Goal: Task Accomplishment & Management: Complete application form

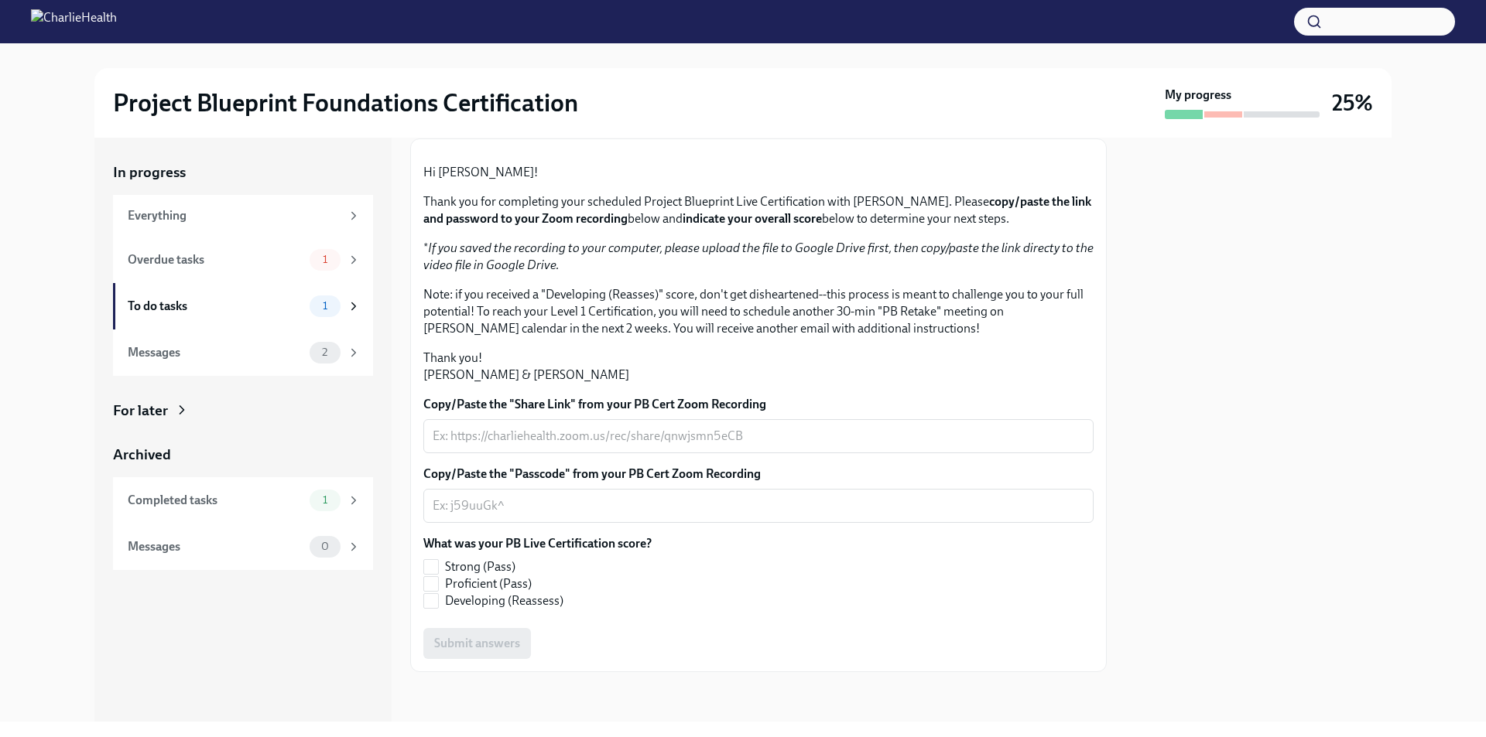
scroll to position [251, 0]
click at [484, 427] on textarea "Copy/Paste the "Share Link" from your PB Cert Zoom Recording" at bounding box center [759, 436] width 652 height 19
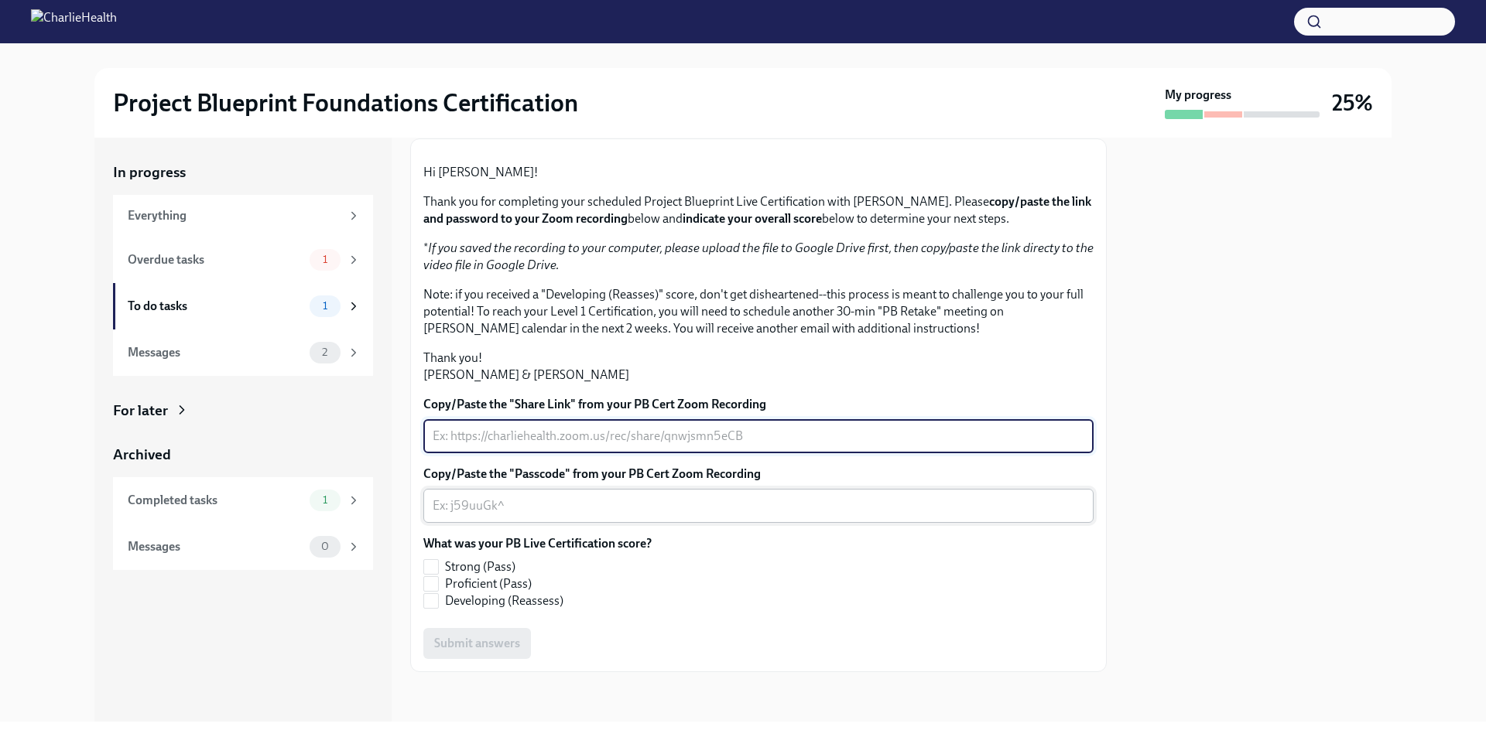
click at [497, 507] on textarea "Copy/Paste the "Passcode" from your PB Cert Zoom Recording" at bounding box center [759, 506] width 652 height 19
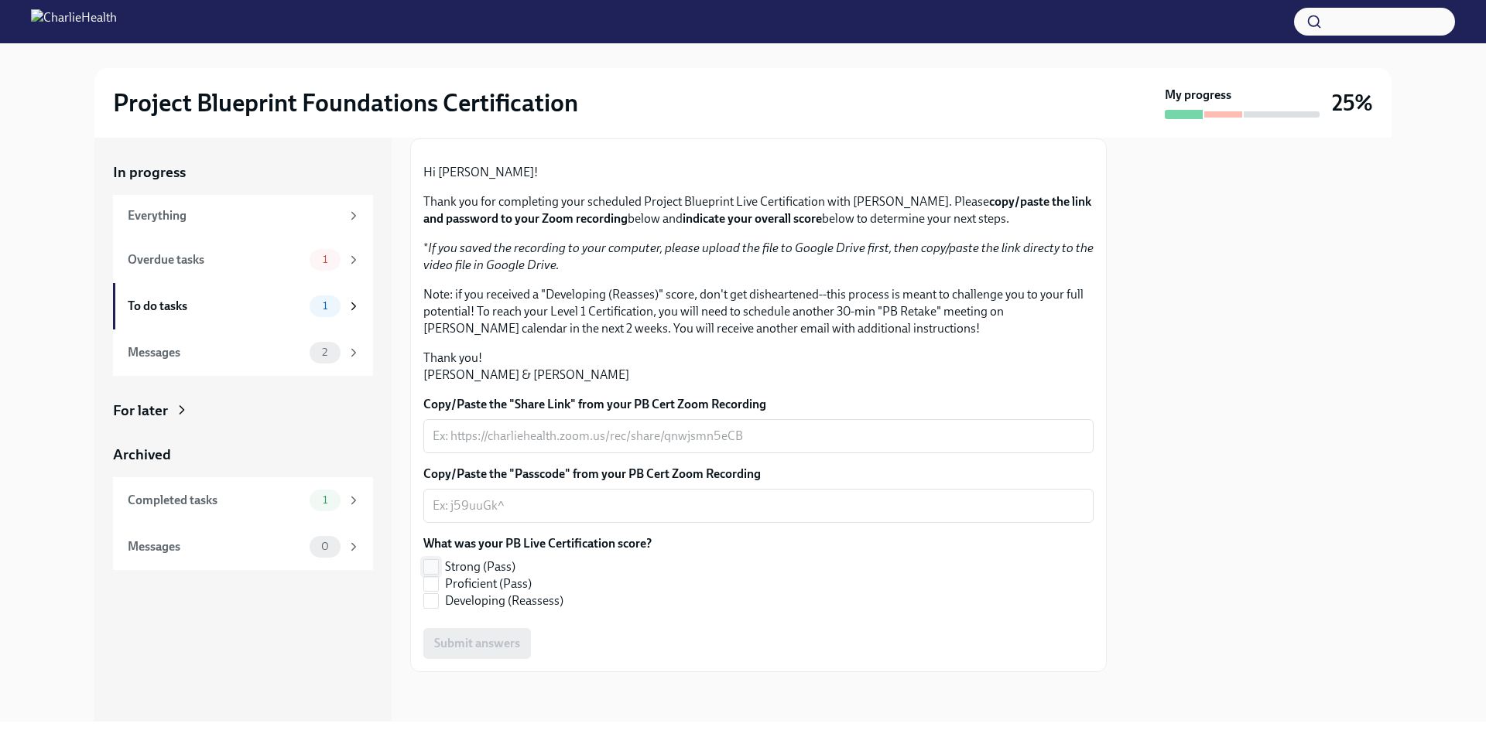
click at [439, 566] on label "Strong (Pass)" at bounding box center [531, 567] width 216 height 17
click at [438, 566] on input "Strong (Pass)" at bounding box center [431, 567] width 14 height 14
checkbox input "true"
click at [433, 587] on input "Proficient (Pass)" at bounding box center [431, 584] width 14 height 14
checkbox input "true"
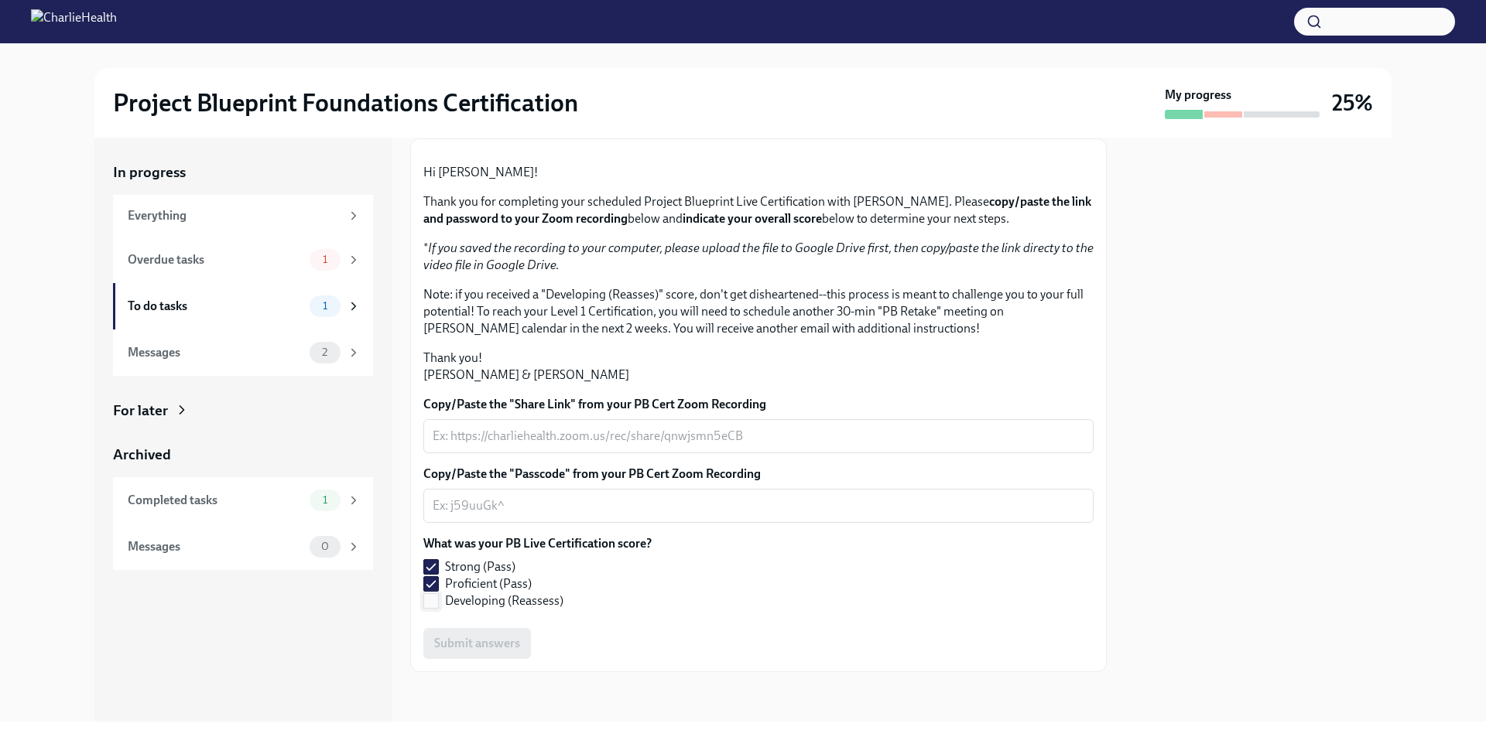
click at [436, 600] on input "Developing (Reassess)" at bounding box center [431, 601] width 14 height 14
checkbox input "true"
click at [433, 588] on input "Proficient (Pass)" at bounding box center [431, 584] width 14 height 14
checkbox input "false"
click at [433, 597] on input "Developing (Reassess)" at bounding box center [431, 601] width 14 height 14
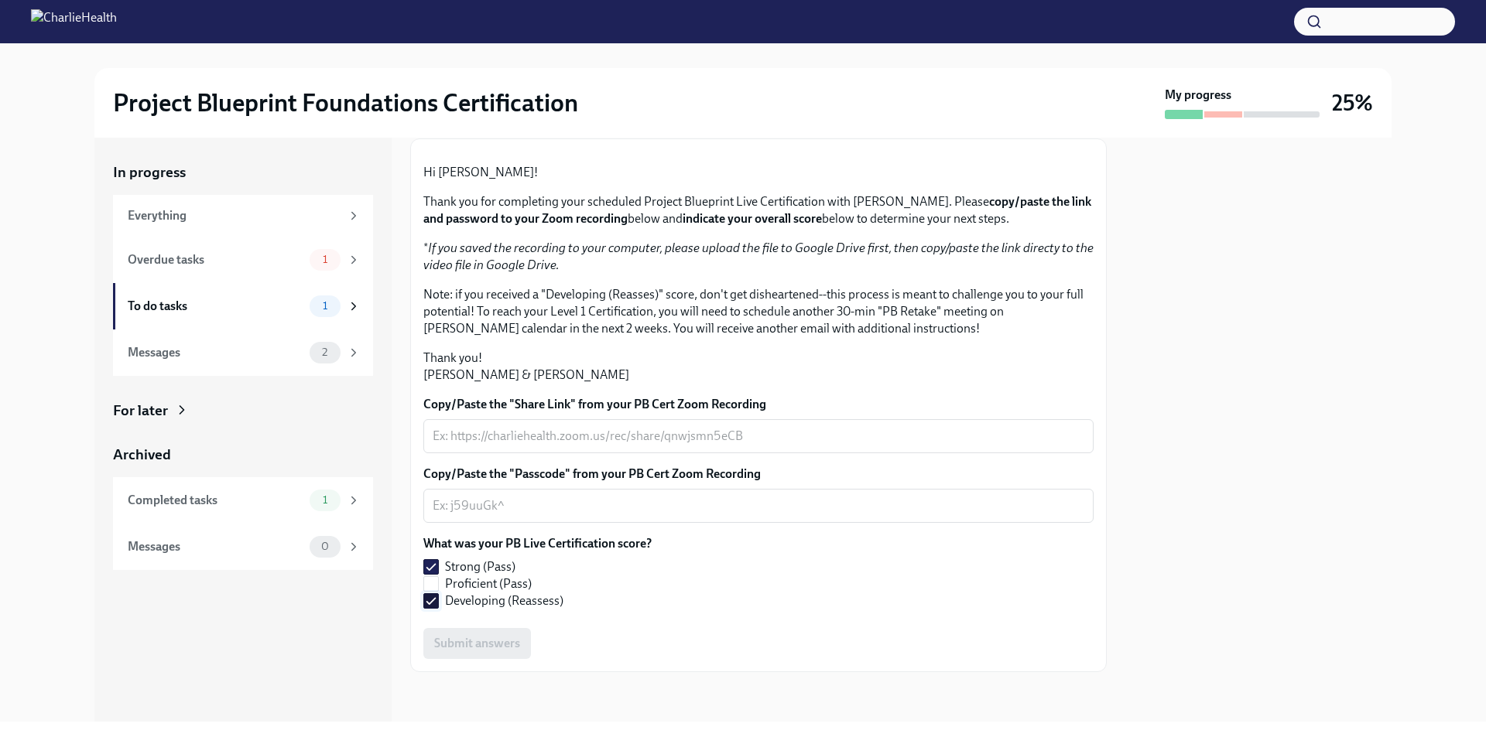
checkbox input "false"
click at [434, 572] on input "Strong (Pass)" at bounding box center [431, 567] width 14 height 14
checkbox input "false"
click at [221, 361] on div "Messages 2" at bounding box center [244, 353] width 233 height 22
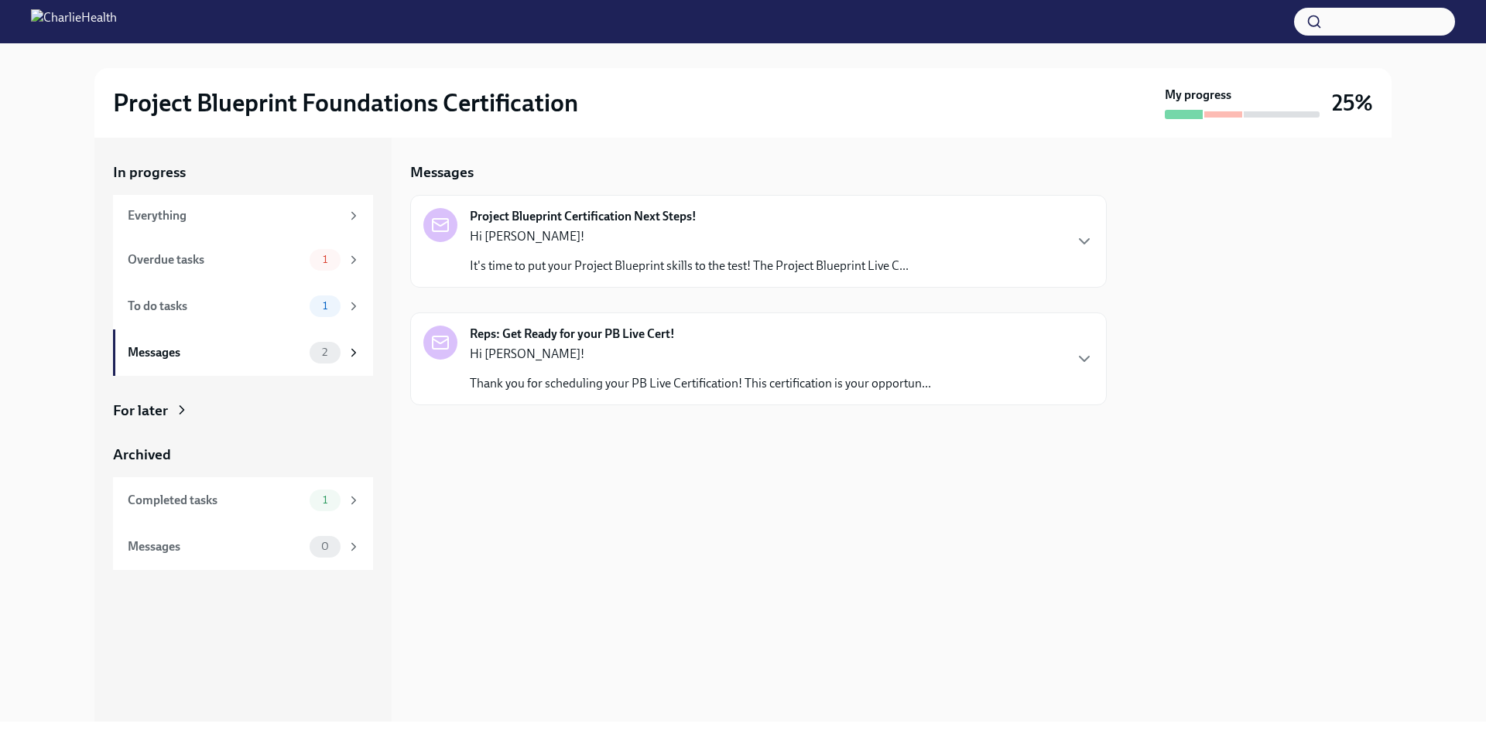
click at [601, 378] on p "Thank you for scheduling your PB Live Certification! This certification is your…" at bounding box center [700, 383] width 461 height 17
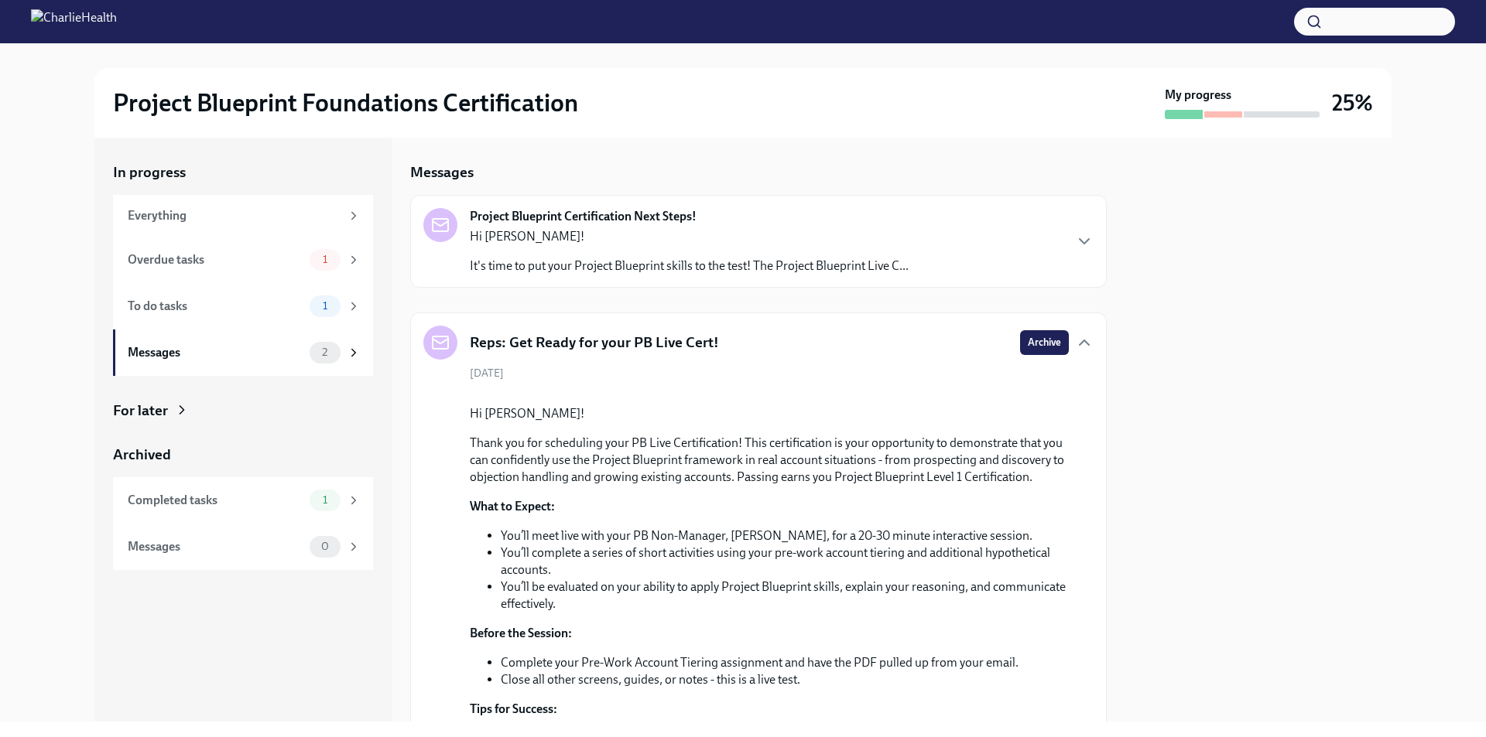
click at [649, 248] on div "Hi [PERSON_NAME]! It's time to put your Project Blueprint skills to the test! T…" at bounding box center [689, 251] width 439 height 46
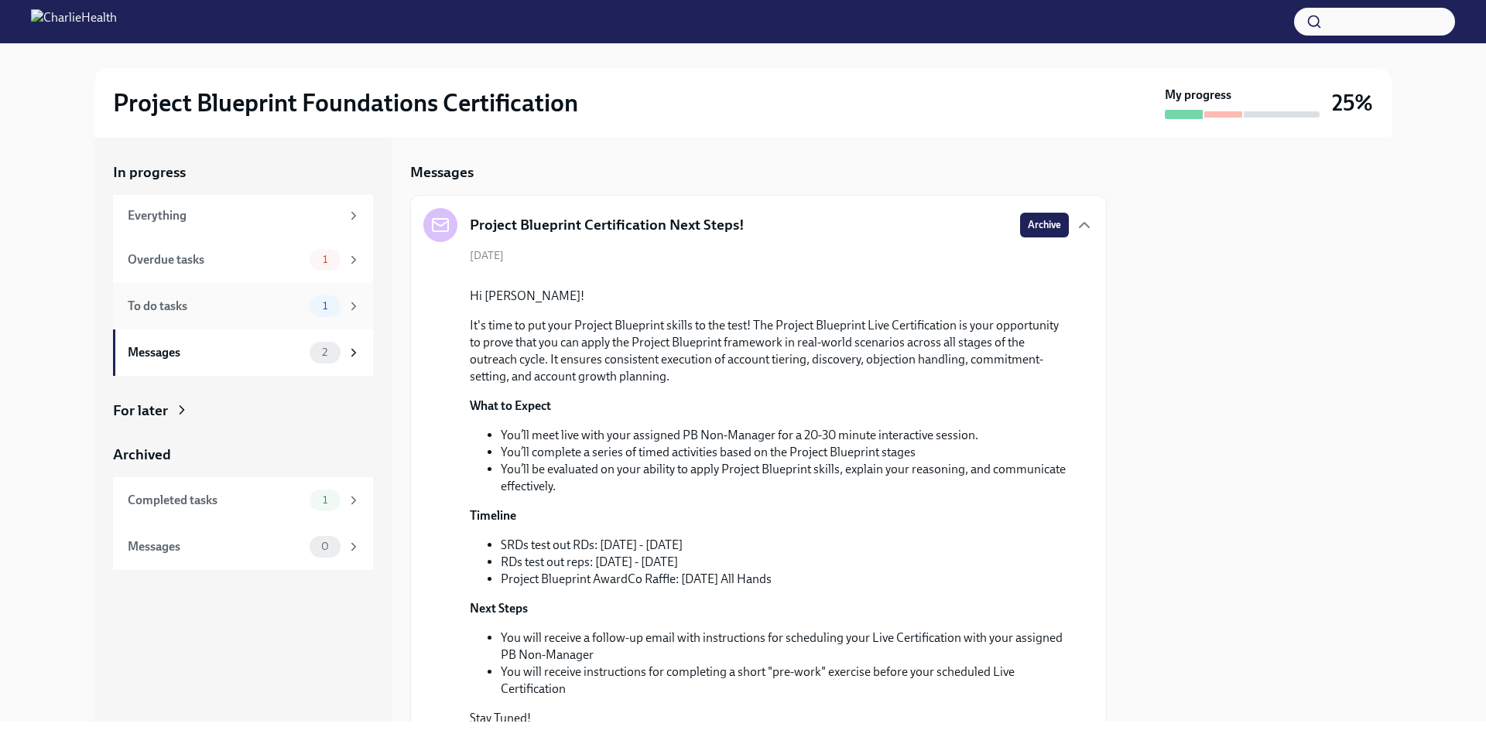
click at [236, 313] on div "To do tasks" at bounding box center [216, 306] width 176 height 17
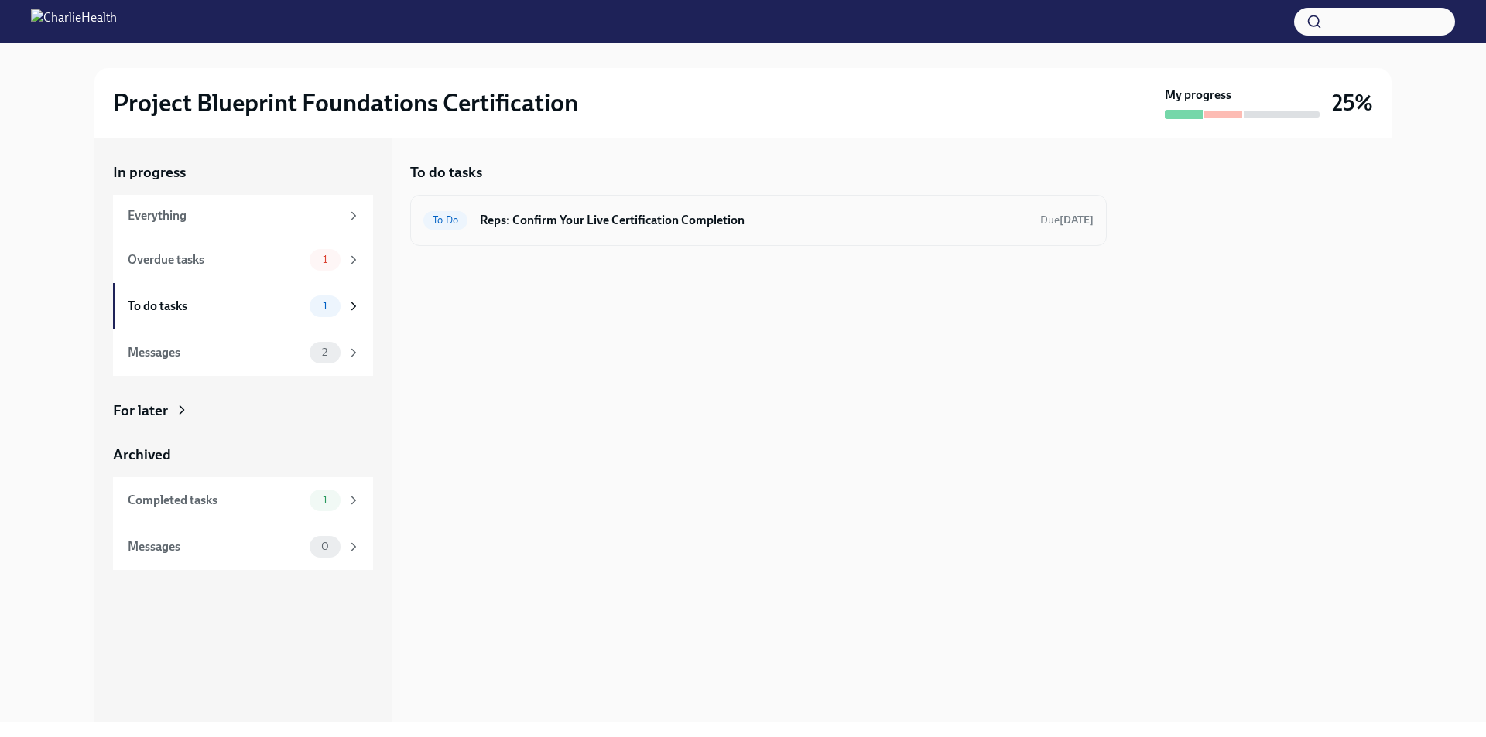
click at [675, 220] on h6 "Reps: Confirm Your Live Certification Completion" at bounding box center [754, 220] width 548 height 17
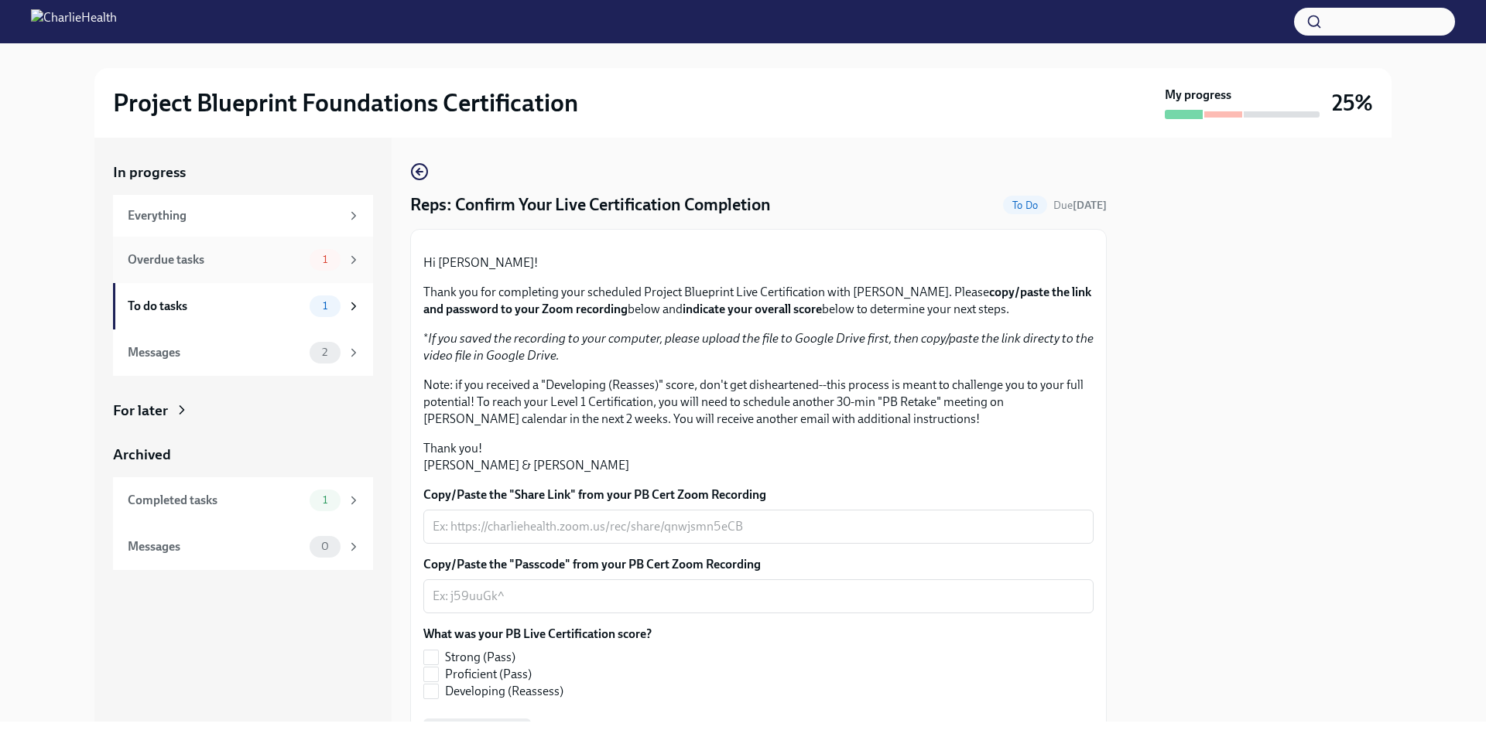
click at [210, 257] on div "Overdue tasks" at bounding box center [216, 260] width 176 height 17
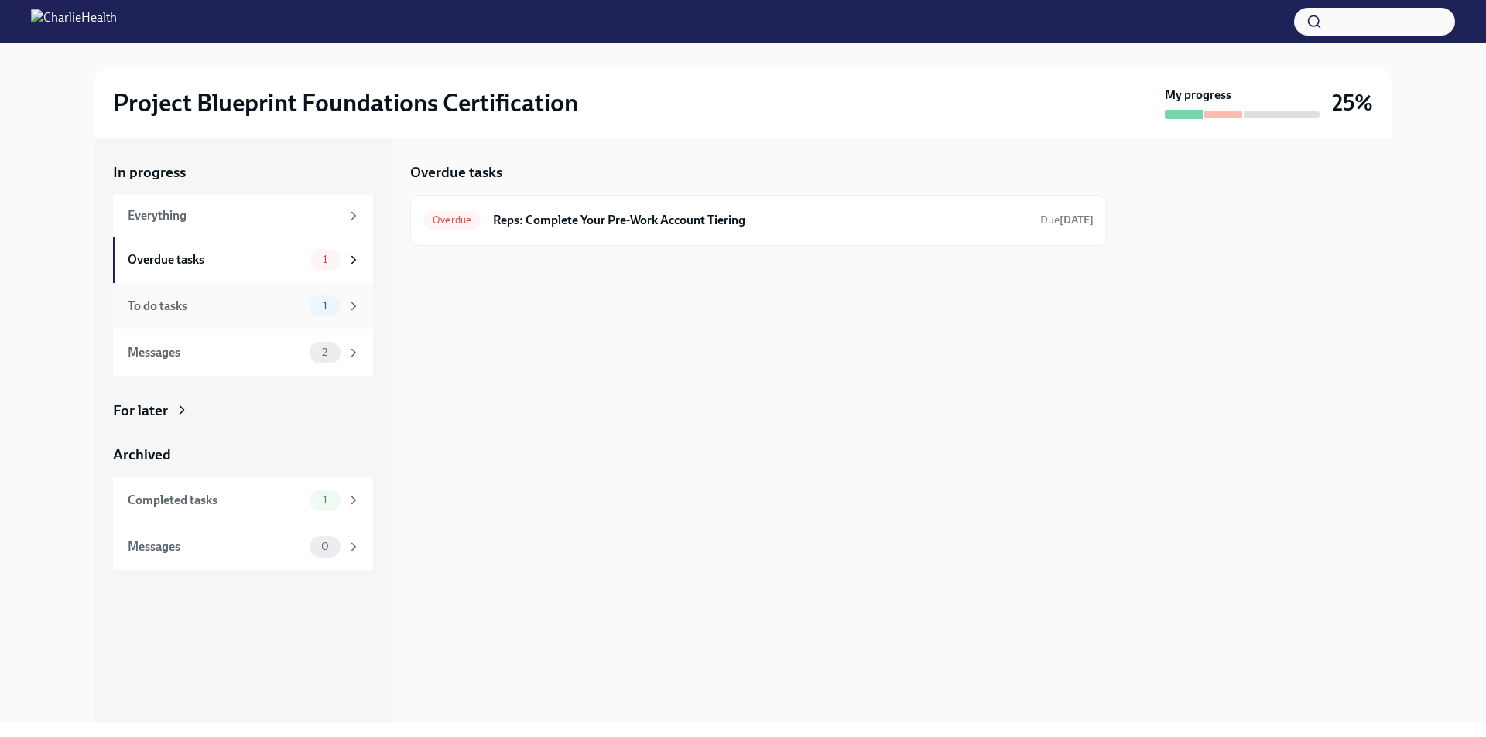
click at [228, 319] on div "To do tasks 1" at bounding box center [243, 306] width 260 height 46
click at [256, 269] on div "Overdue tasks 1" at bounding box center [244, 260] width 233 height 22
click at [634, 215] on h6 "Reps: Complete Your Pre-Work Account Tiering" at bounding box center [760, 220] width 535 height 17
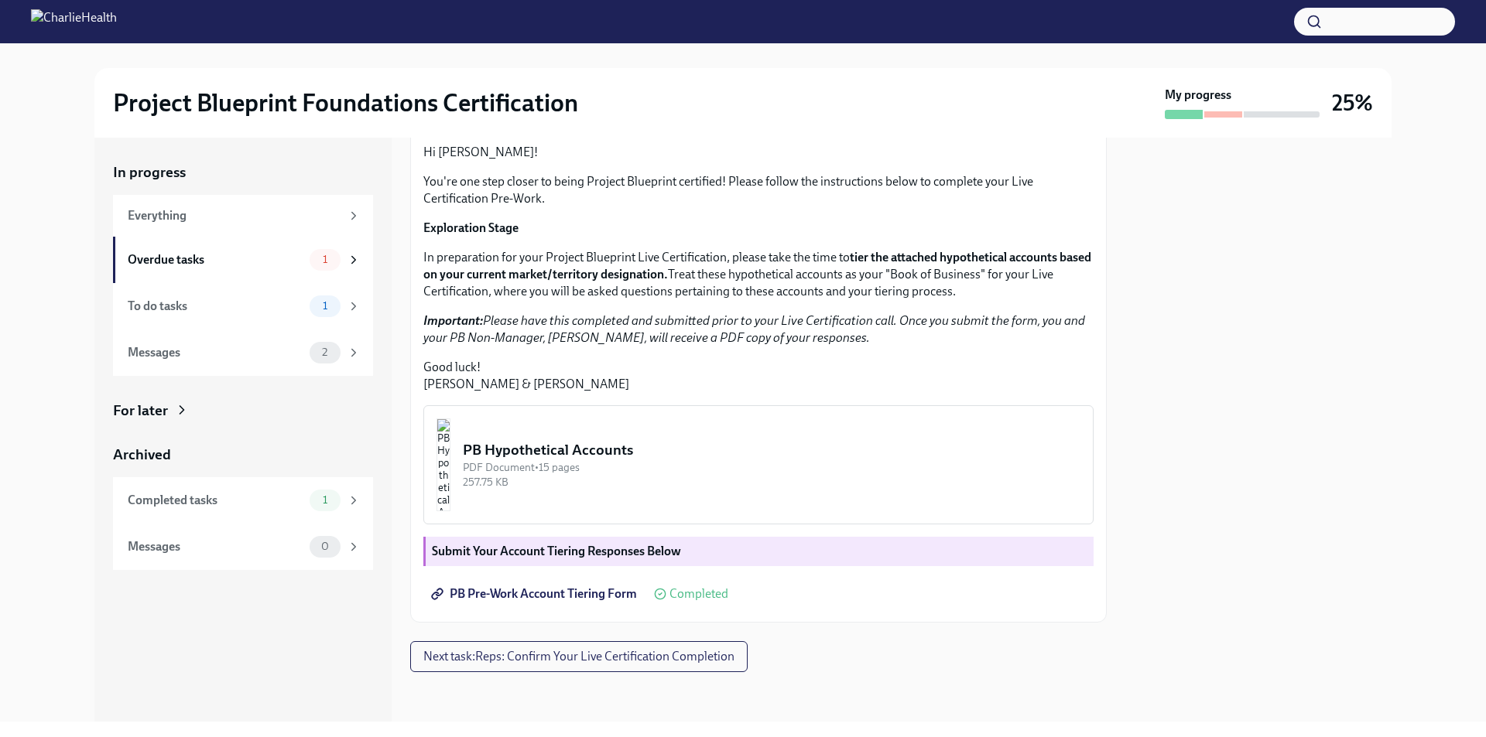
scroll to position [271, 0]
click at [524, 597] on span "PB Pre-Work Account Tiering Form" at bounding box center [535, 594] width 203 height 15
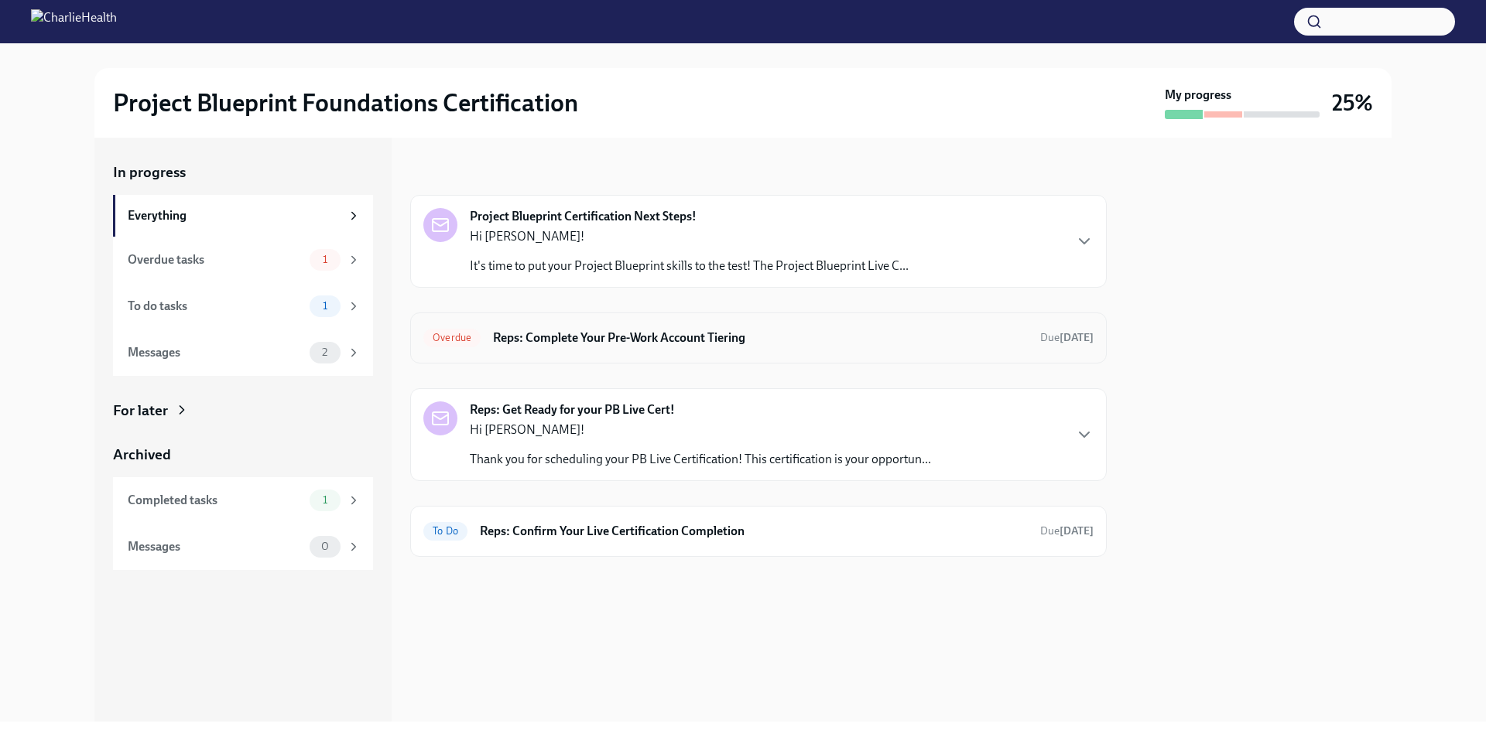
click at [590, 335] on h6 "Reps: Complete Your Pre-Work Account Tiering" at bounding box center [760, 338] width 535 height 17
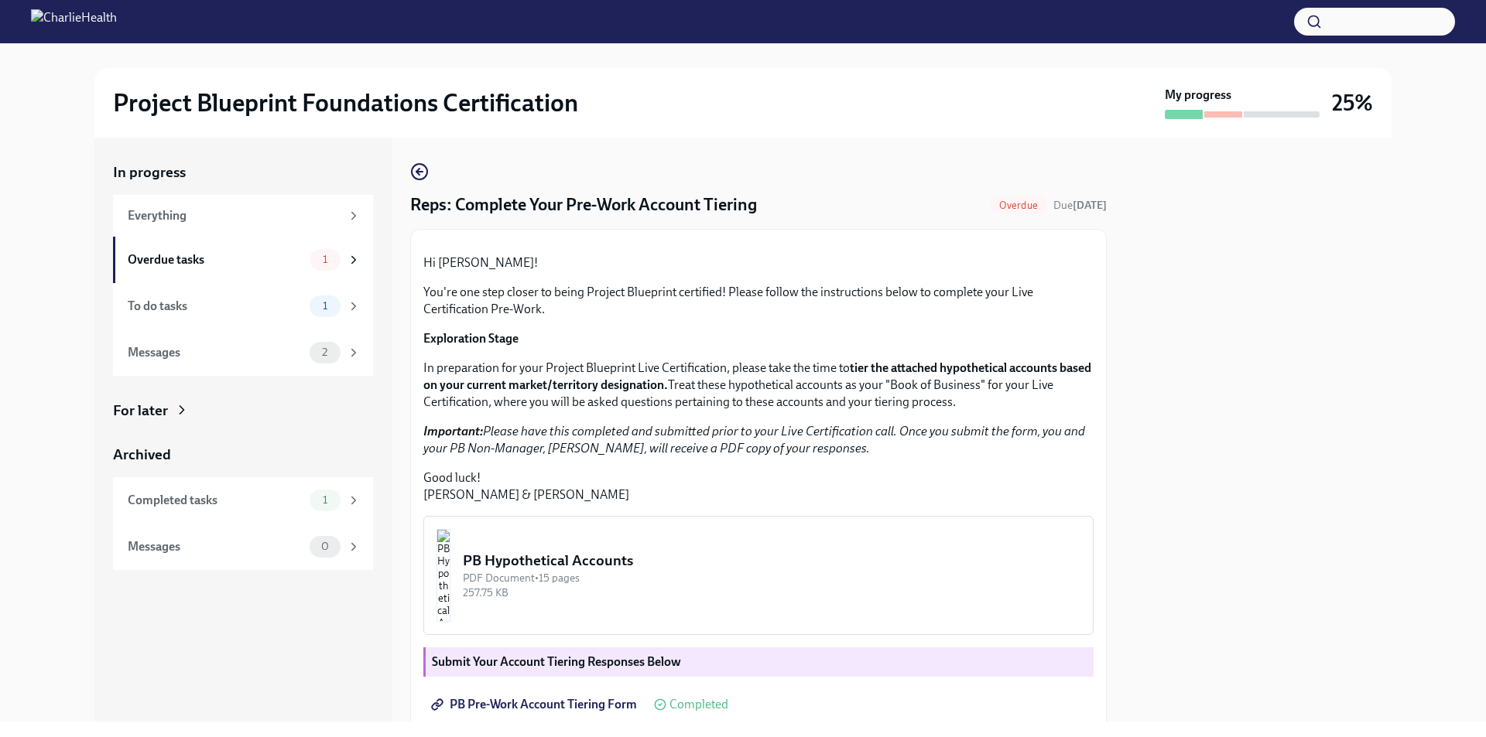
click at [1219, 112] on div at bounding box center [1223, 114] width 38 height 6
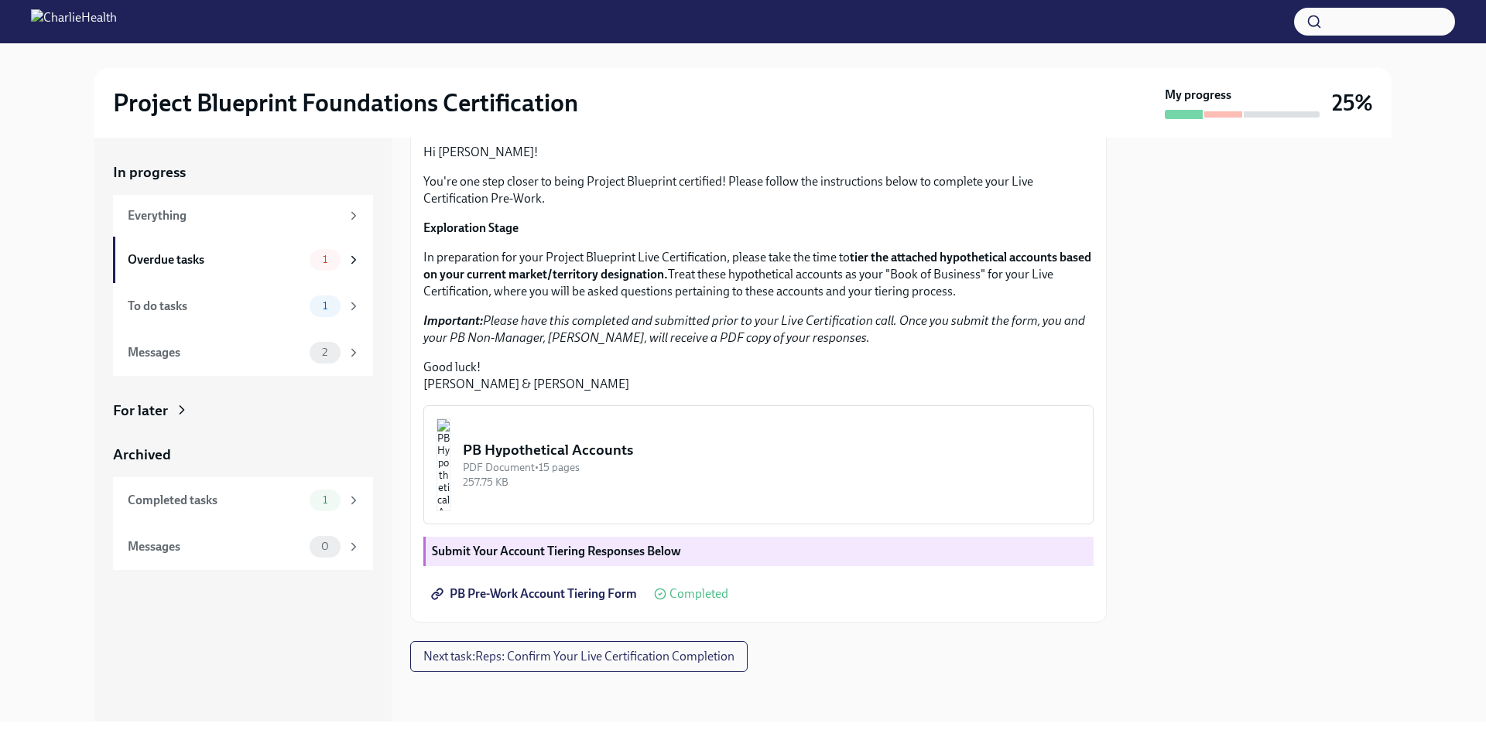
scroll to position [271, 0]
click at [450, 481] on img "button" at bounding box center [443, 465] width 14 height 93
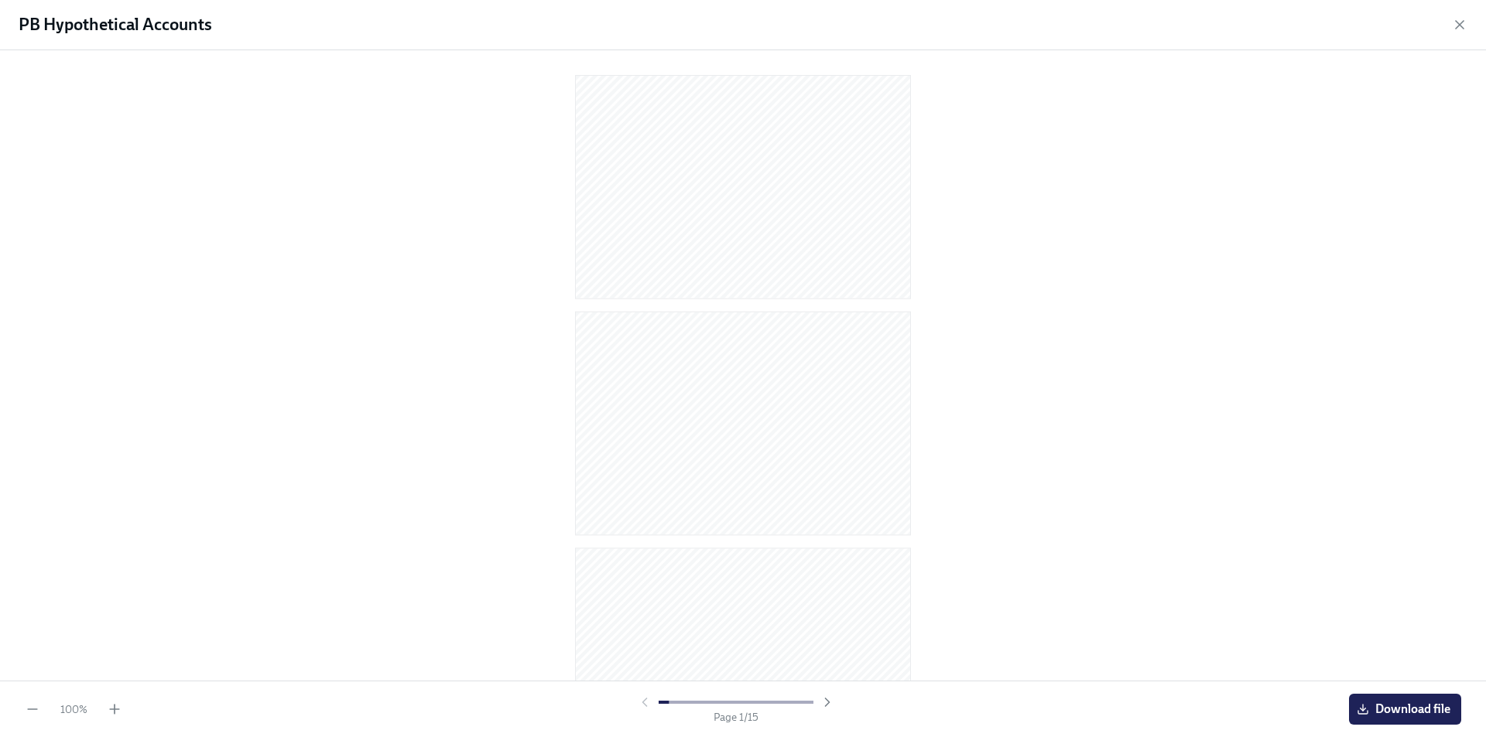
click at [1460, 30] on icon "button" at bounding box center [1459, 24] width 15 height 15
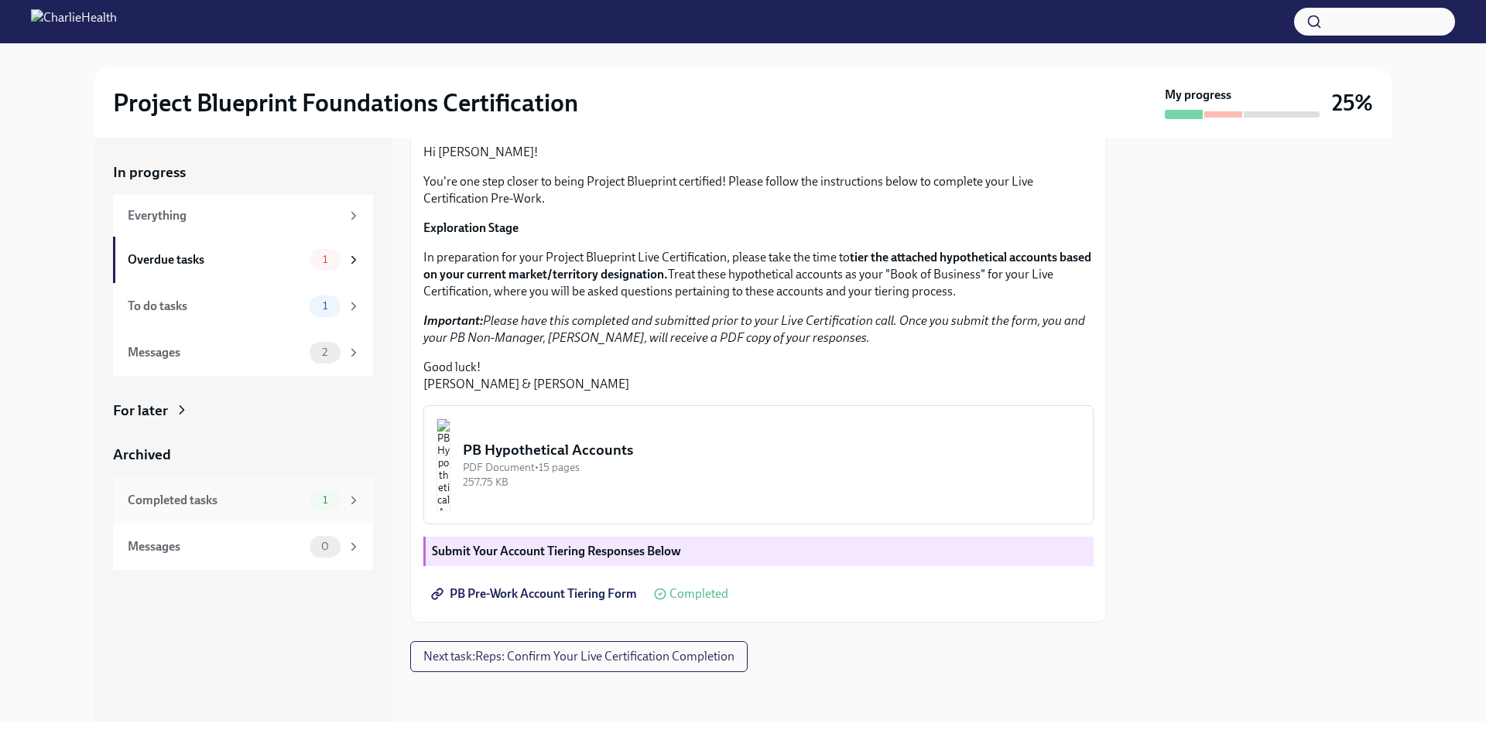
click at [220, 509] on div "Completed tasks 1" at bounding box center [244, 501] width 233 height 22
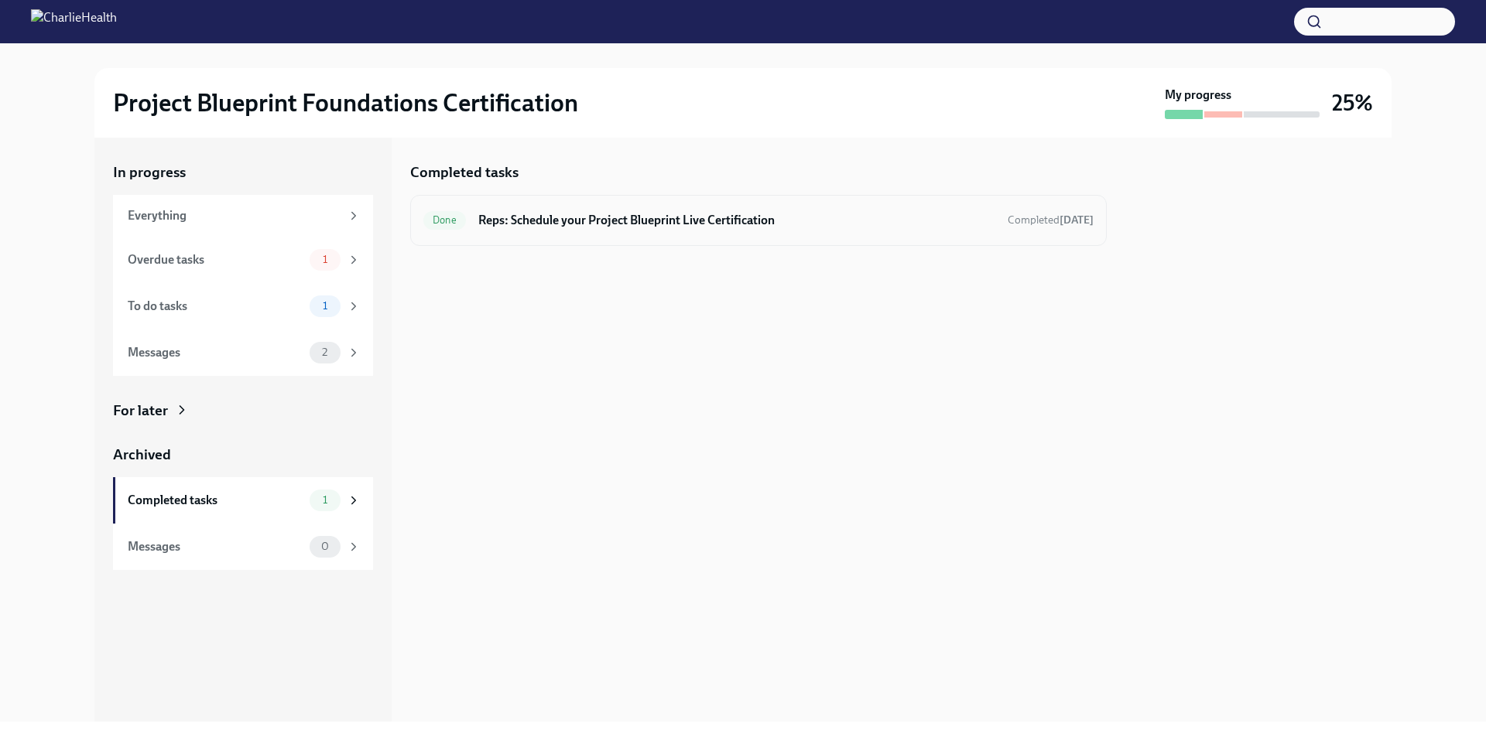
click at [696, 226] on h6 "Reps: Schedule your Project Blueprint Live Certification" at bounding box center [736, 220] width 517 height 17
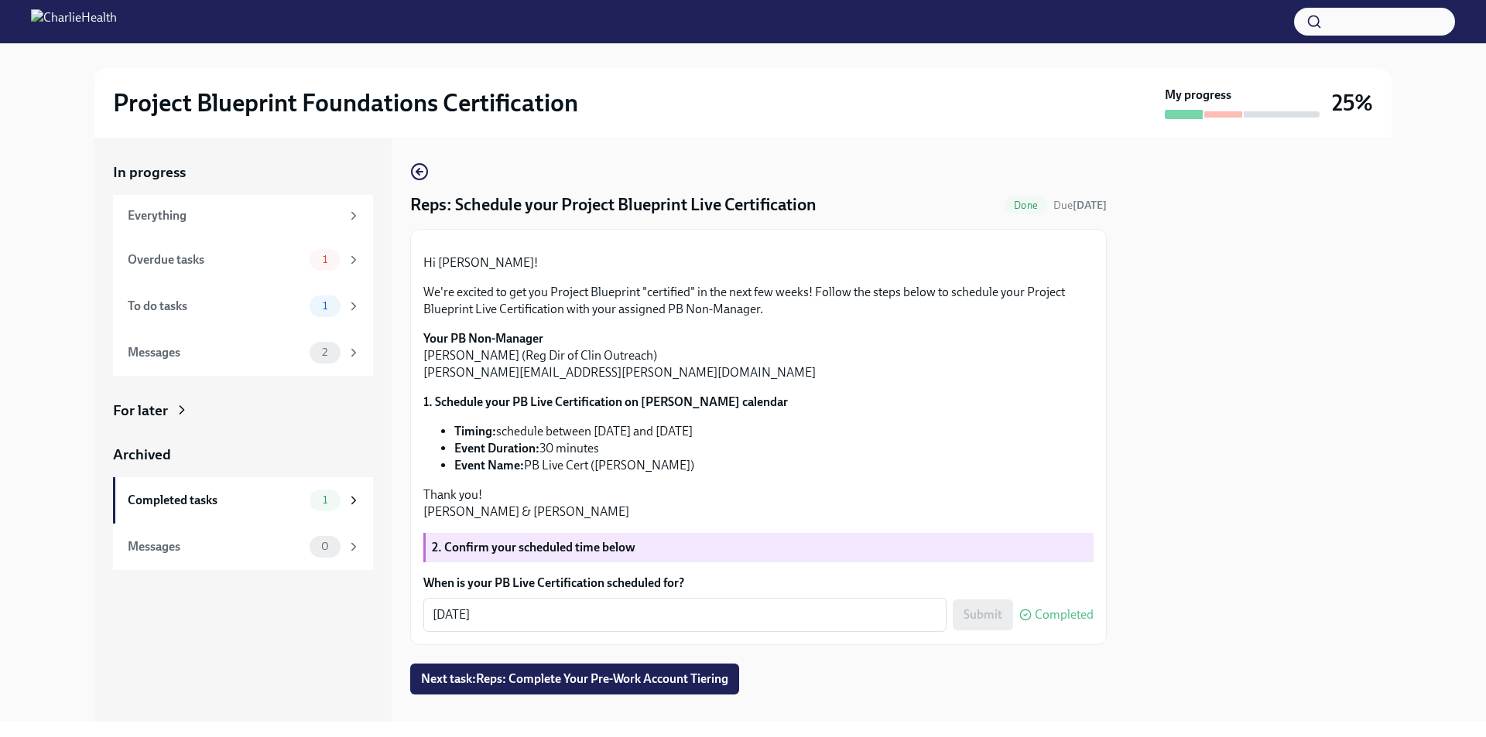
scroll to position [183, 0]
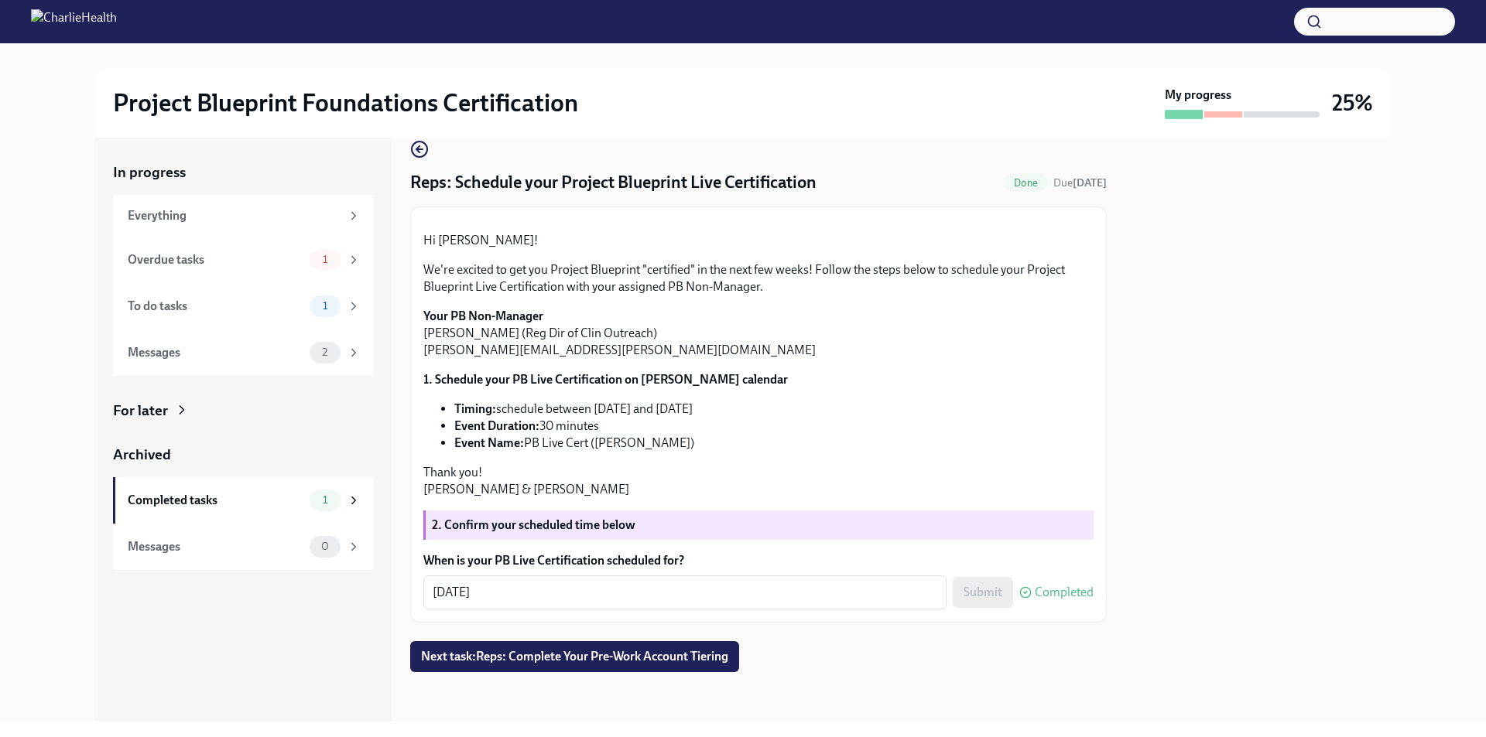
click at [172, 407] on div "For later" at bounding box center [243, 411] width 260 height 20
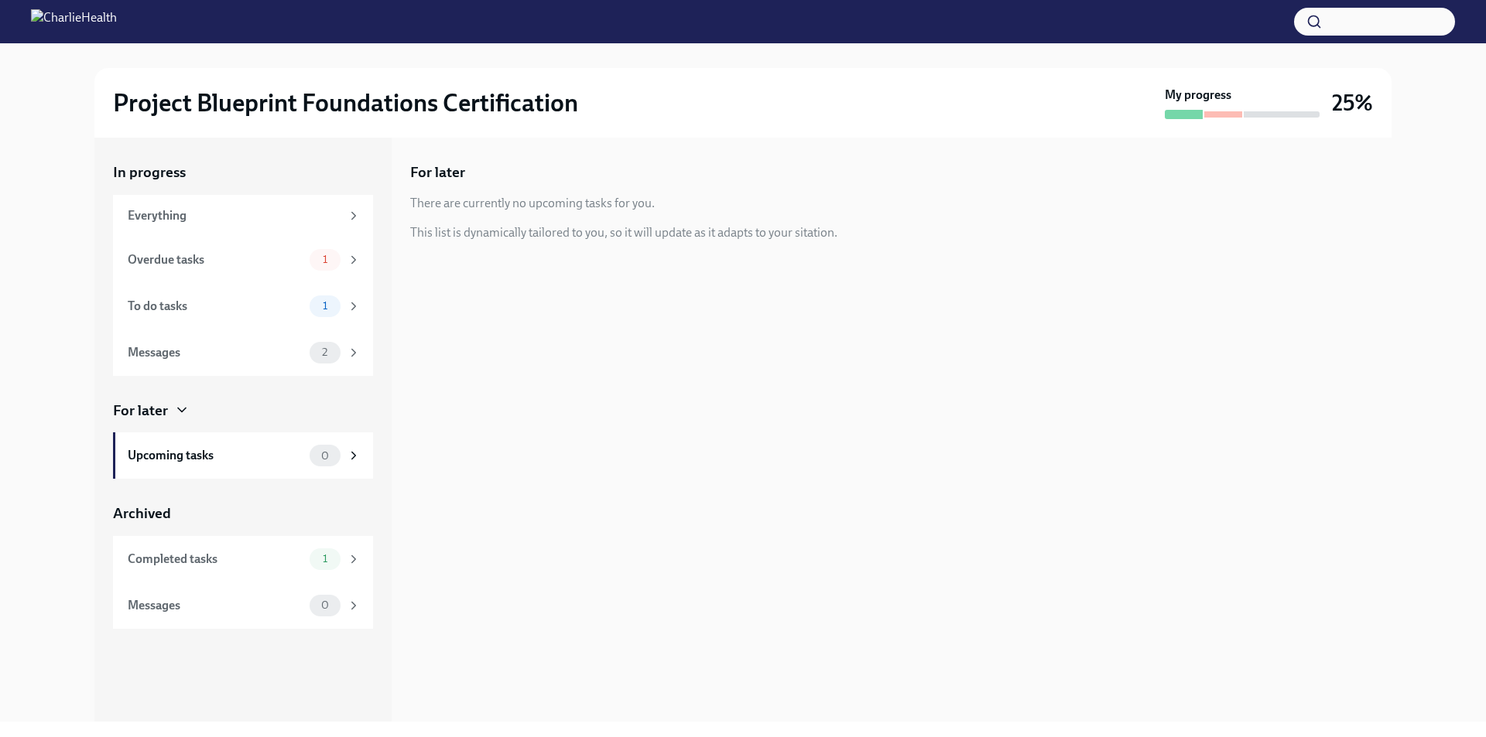
click at [172, 407] on div "For later" at bounding box center [243, 411] width 260 height 20
click at [218, 564] on div "Completed tasks" at bounding box center [216, 559] width 176 height 17
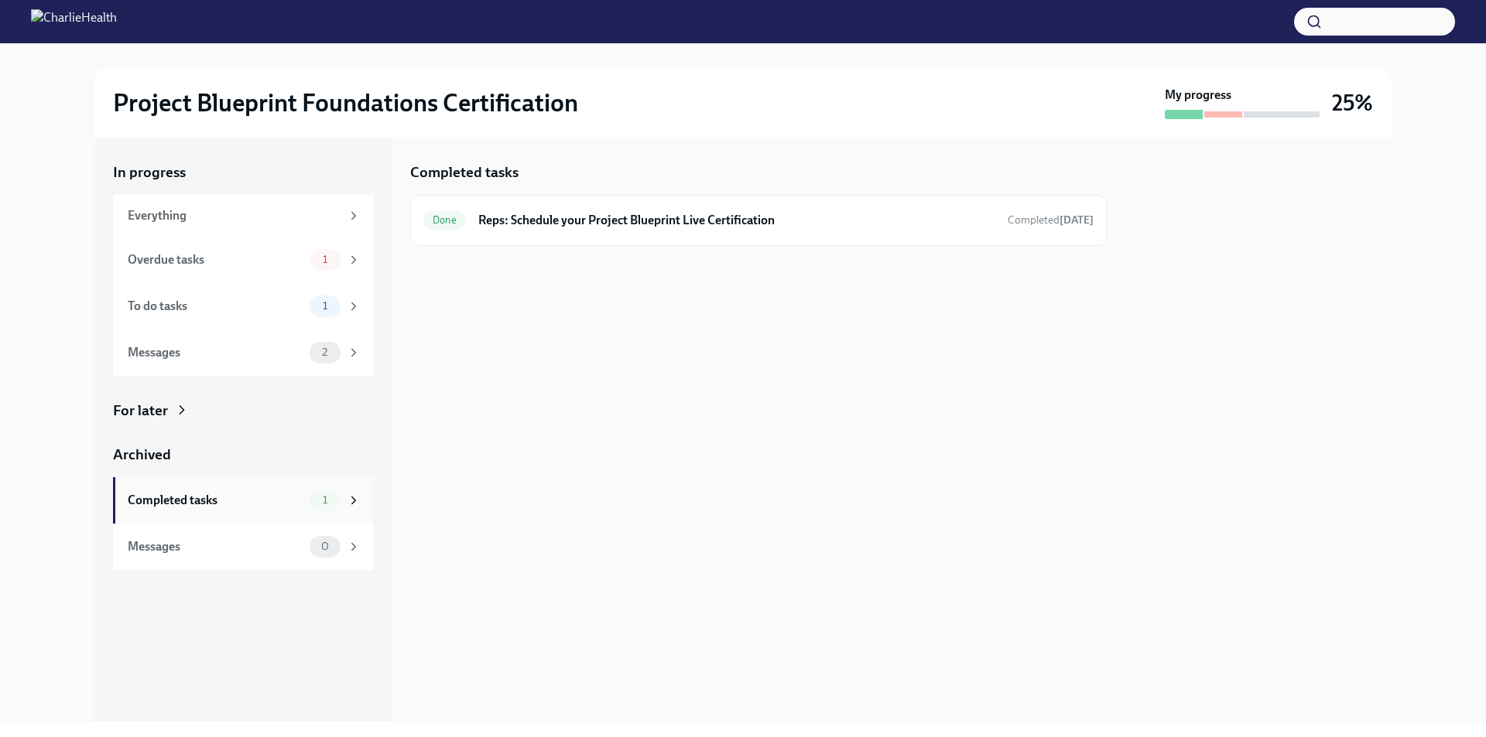
click at [307, 491] on div "Completed tasks 1" at bounding box center [244, 501] width 233 height 22
click at [655, 189] on div "Completed tasks Done Reps: Schedule your Project Blueprint Live Certification C…" at bounding box center [758, 205] width 696 height 84
click at [638, 231] on div "Done Reps: Schedule your Project Blueprint Live Certification Completed Aug 21st" at bounding box center [758, 220] width 670 height 25
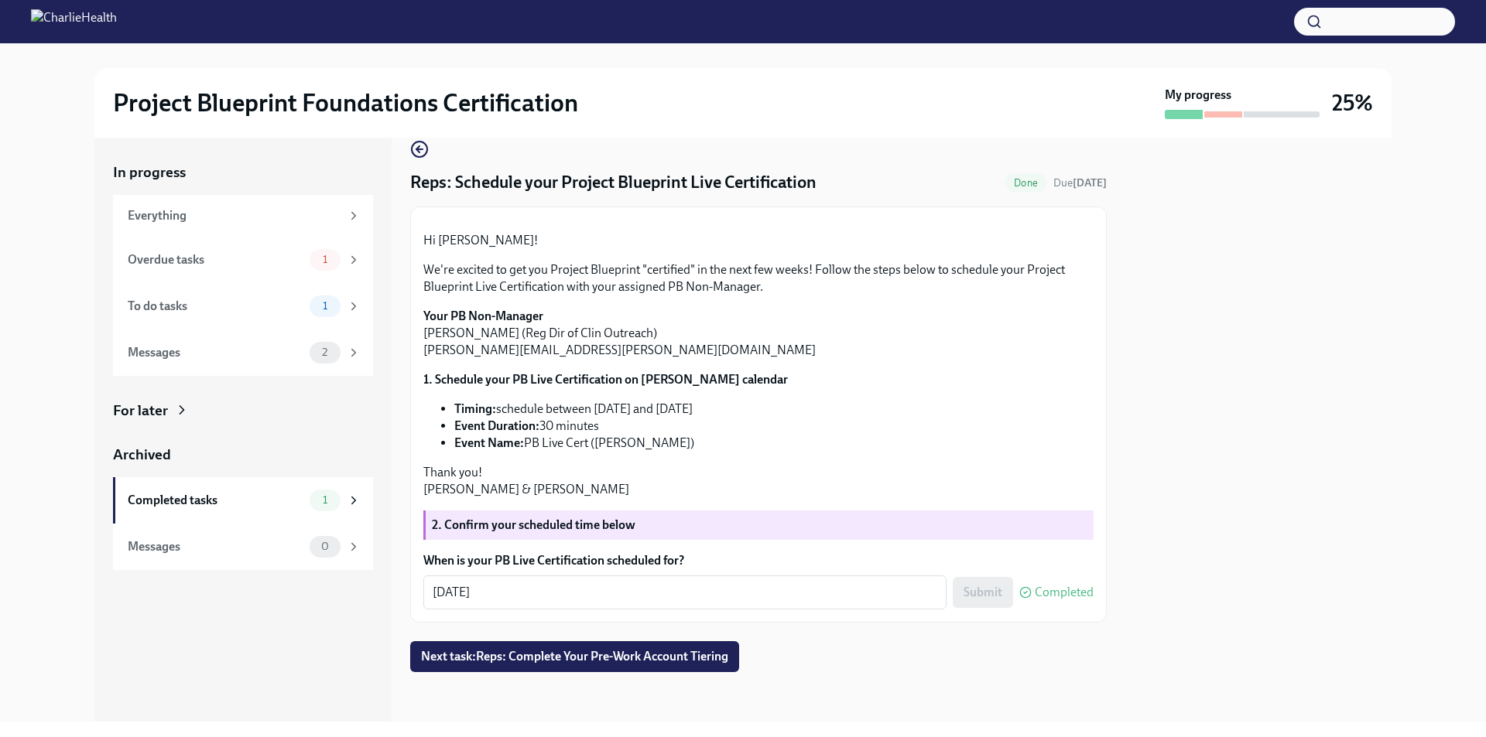
scroll to position [183, 0]
click at [508, 660] on span "Next task : Reps: Complete Your Pre-Work Account Tiering" at bounding box center [574, 656] width 307 height 15
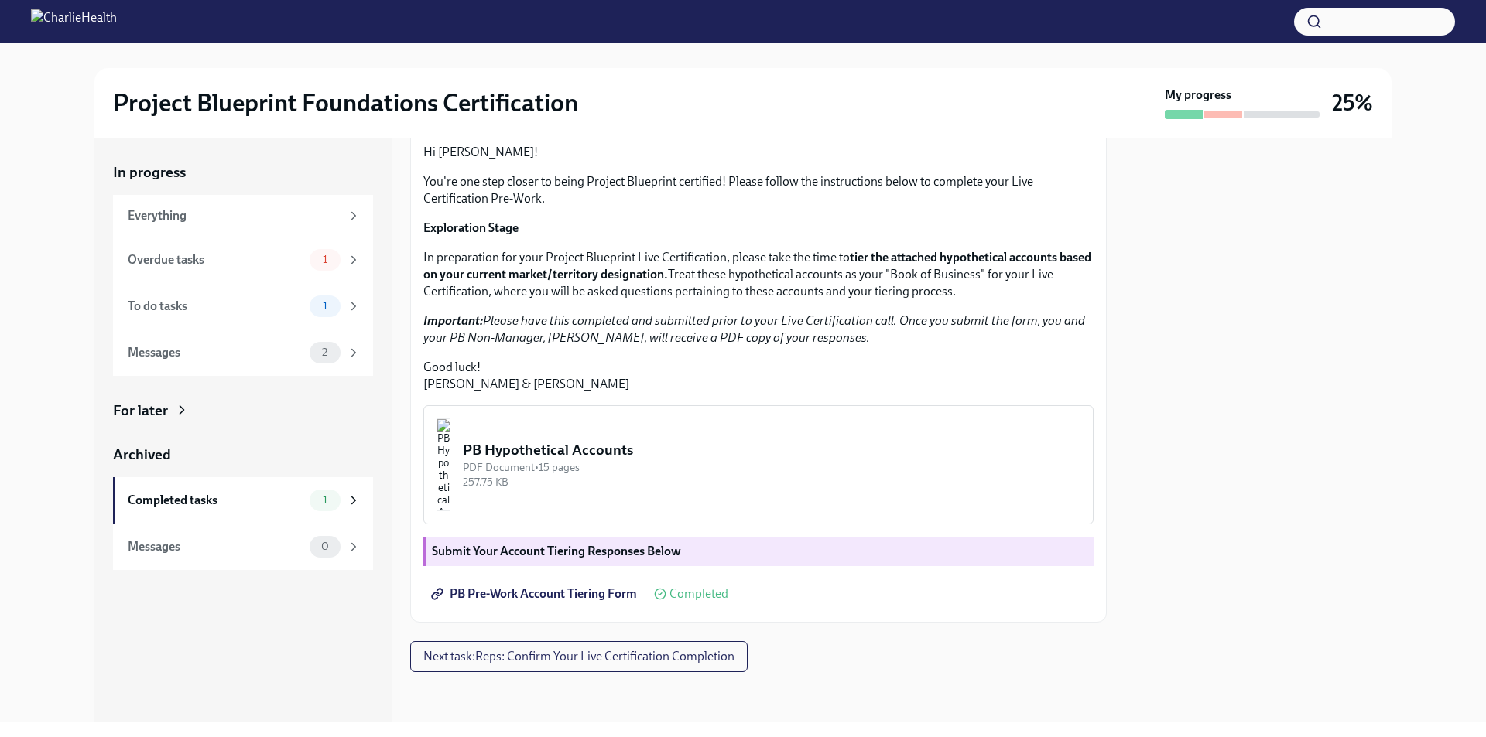
scroll to position [271, 0]
click at [683, 447] on div "PB Hypothetical Accounts" at bounding box center [772, 450] width 618 height 20
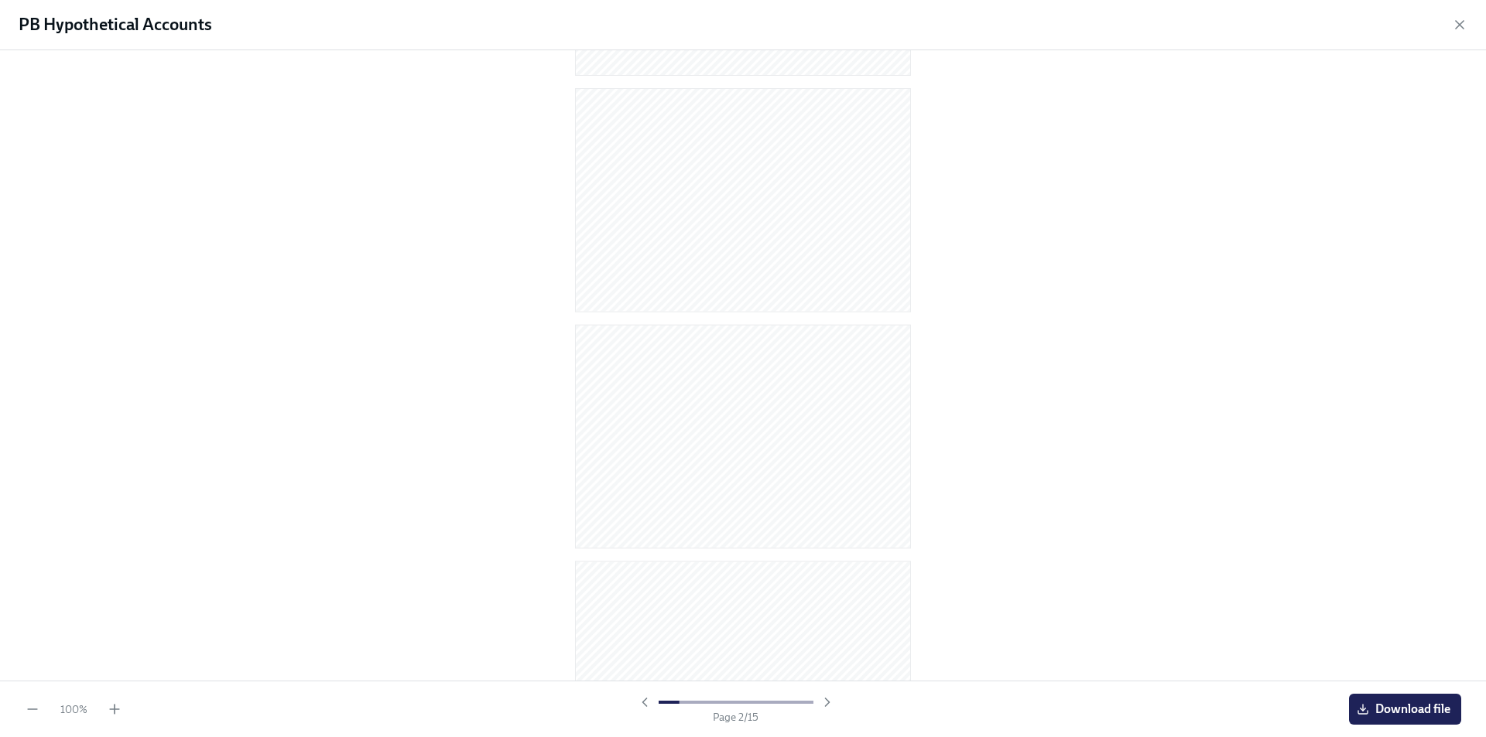
scroll to position [1780, 0]
click at [1458, 29] on icon "button" at bounding box center [1459, 24] width 15 height 15
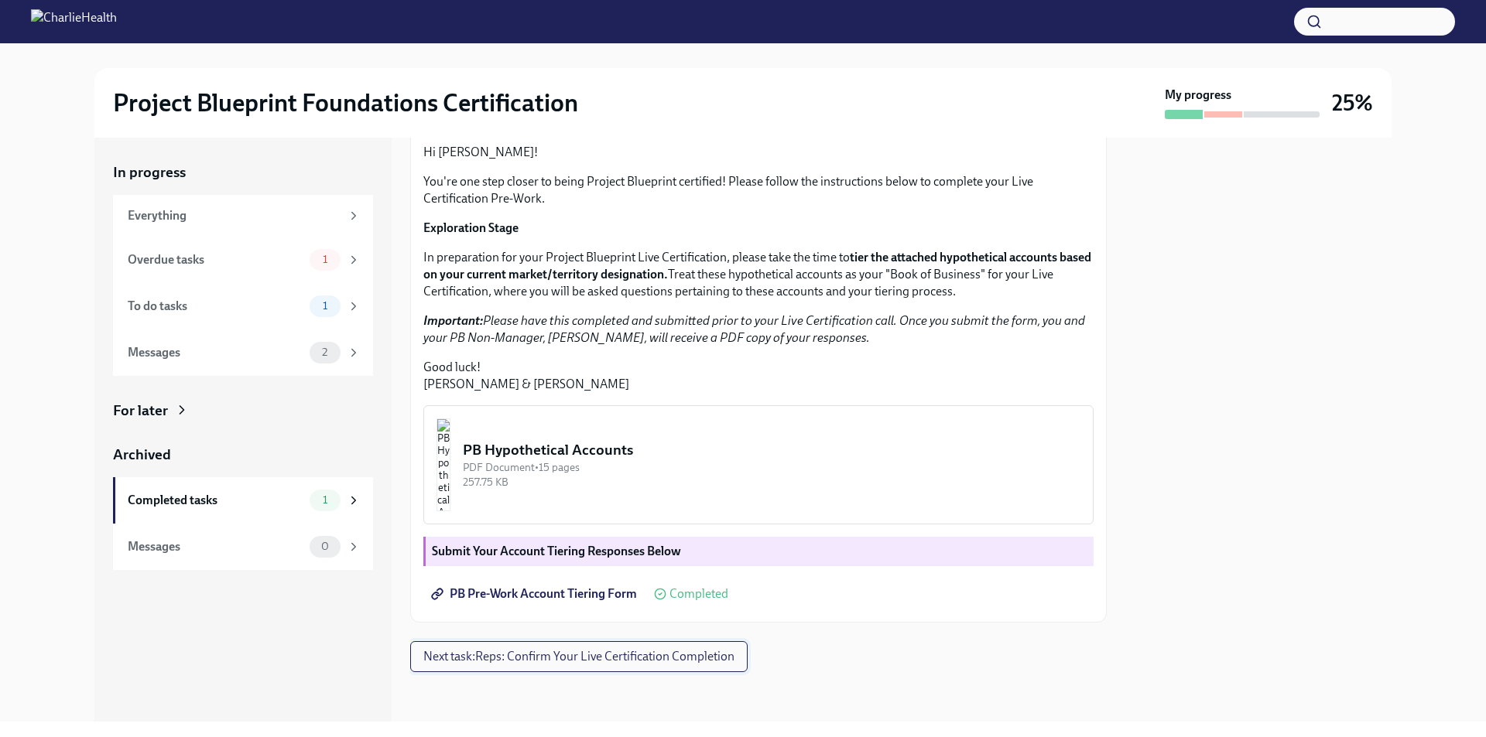
click at [553, 658] on span "Next task : Reps: Confirm Your Live Certification Completion" at bounding box center [578, 656] width 311 height 15
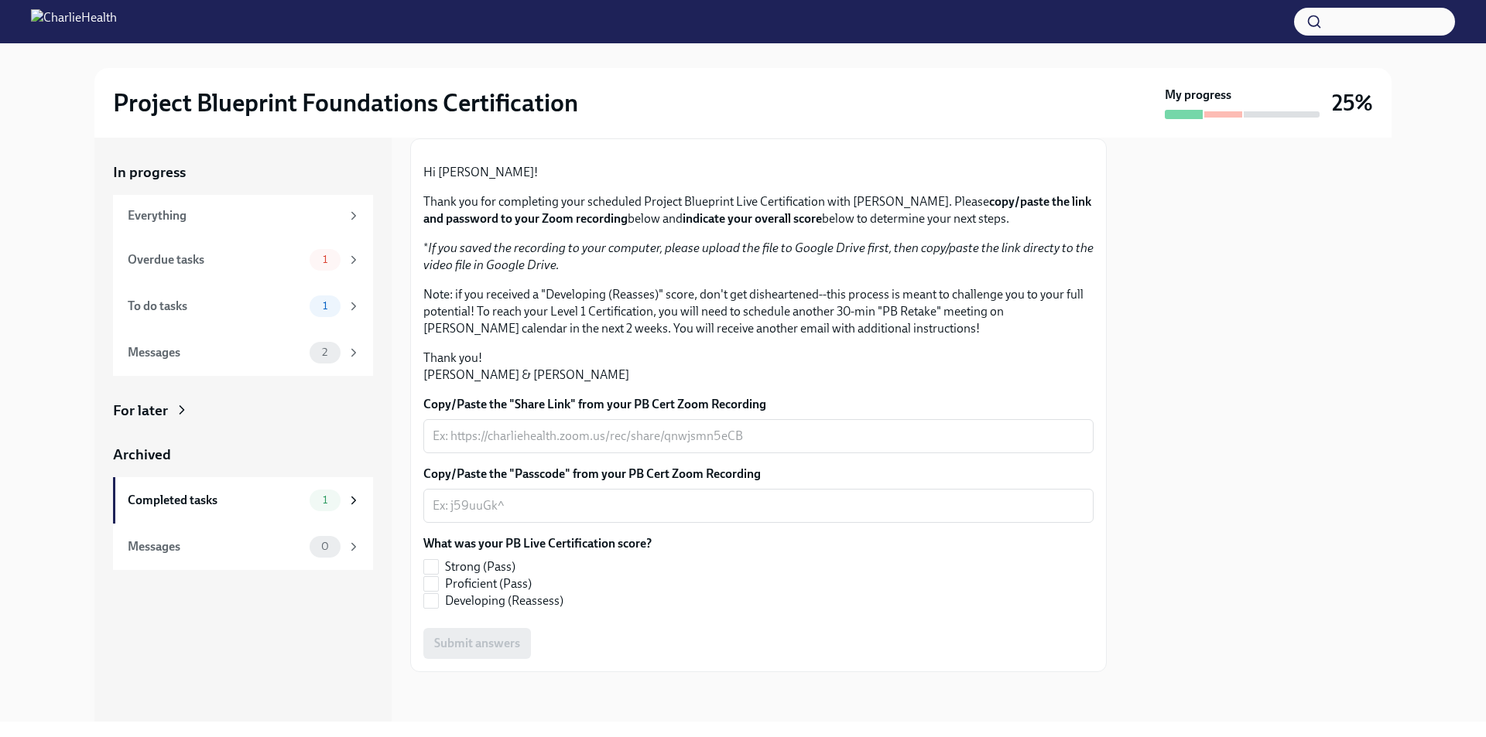
scroll to position [251, 0]
click at [255, 264] on div "Overdue tasks" at bounding box center [216, 260] width 176 height 17
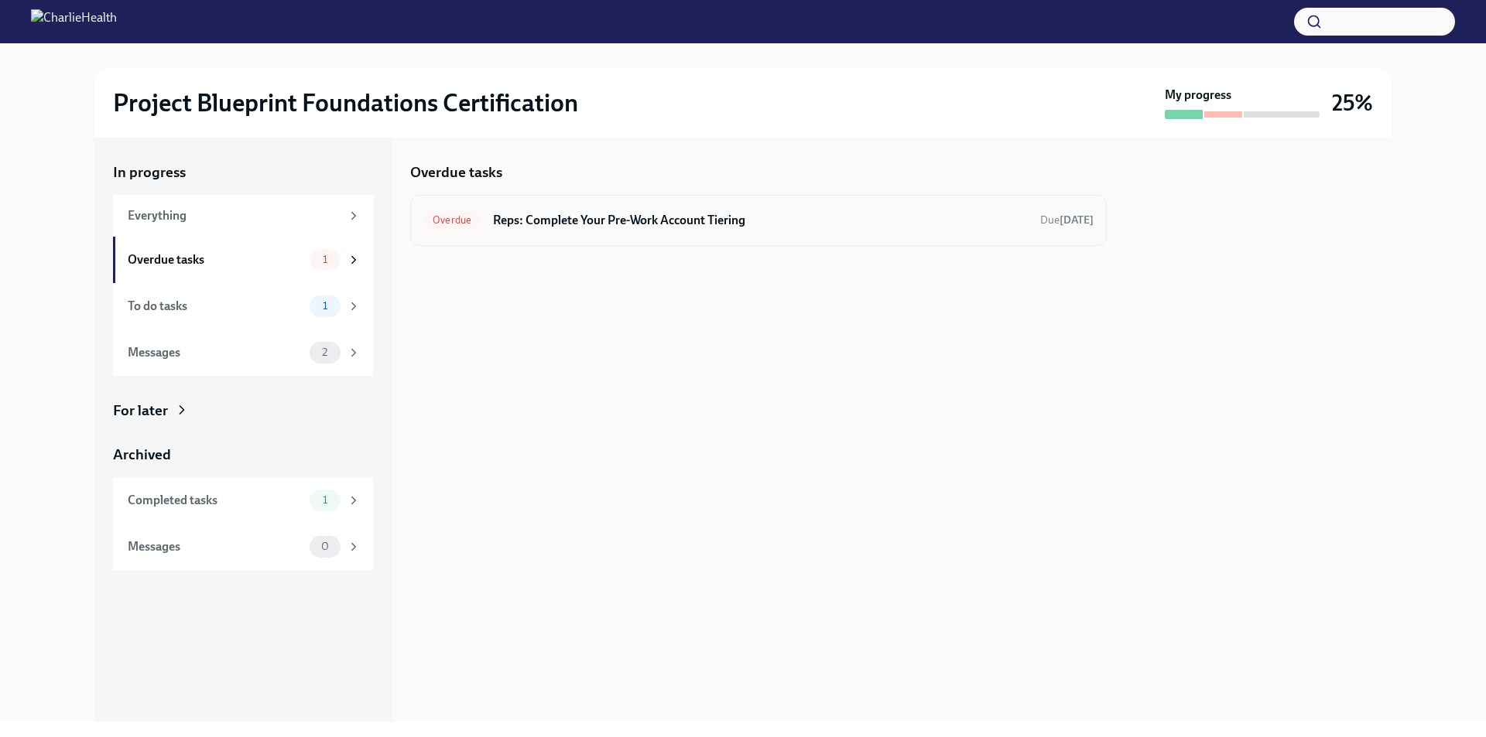
click at [693, 223] on h6 "Reps: Complete Your Pre-Work Account Tiering" at bounding box center [760, 220] width 535 height 17
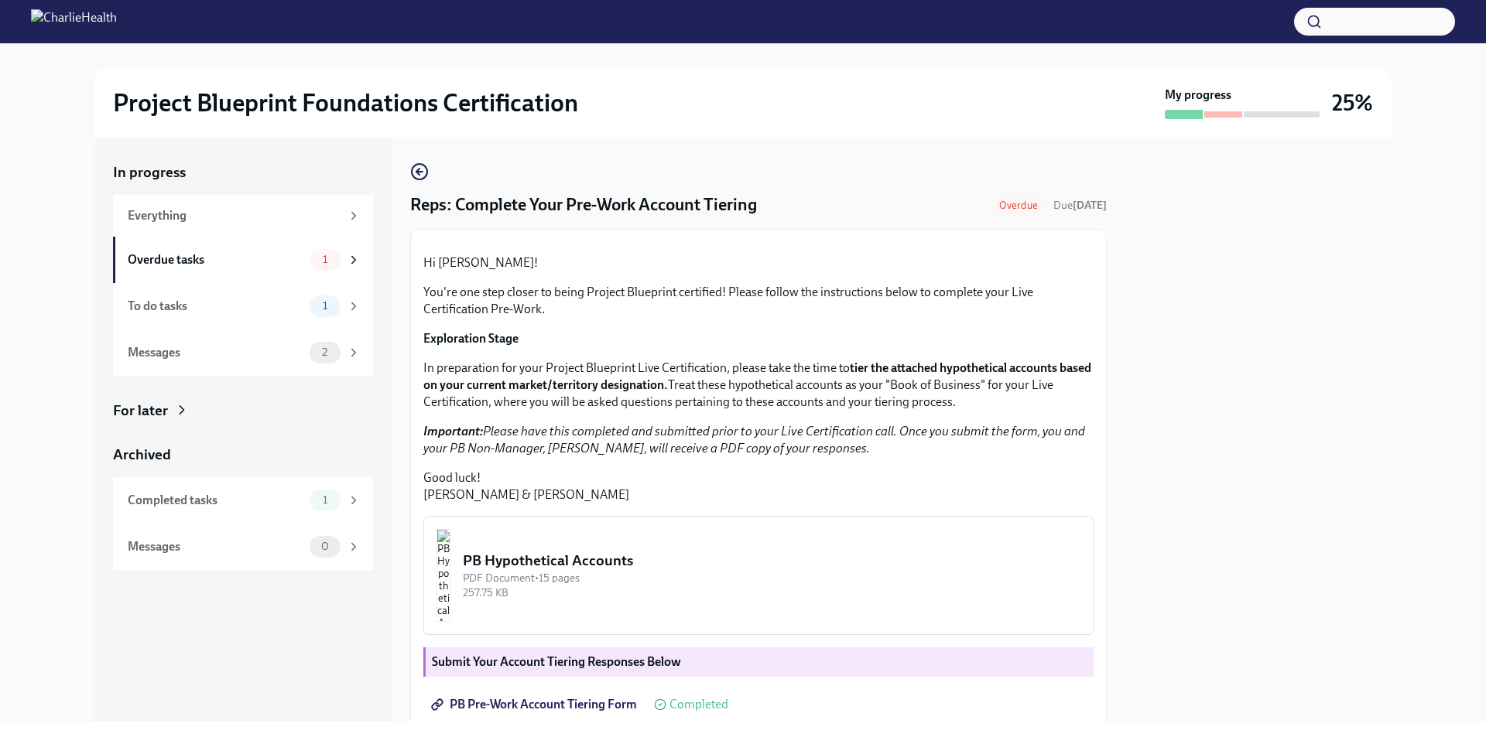
click at [998, 206] on span "Overdue" at bounding box center [1018, 206] width 57 height 12
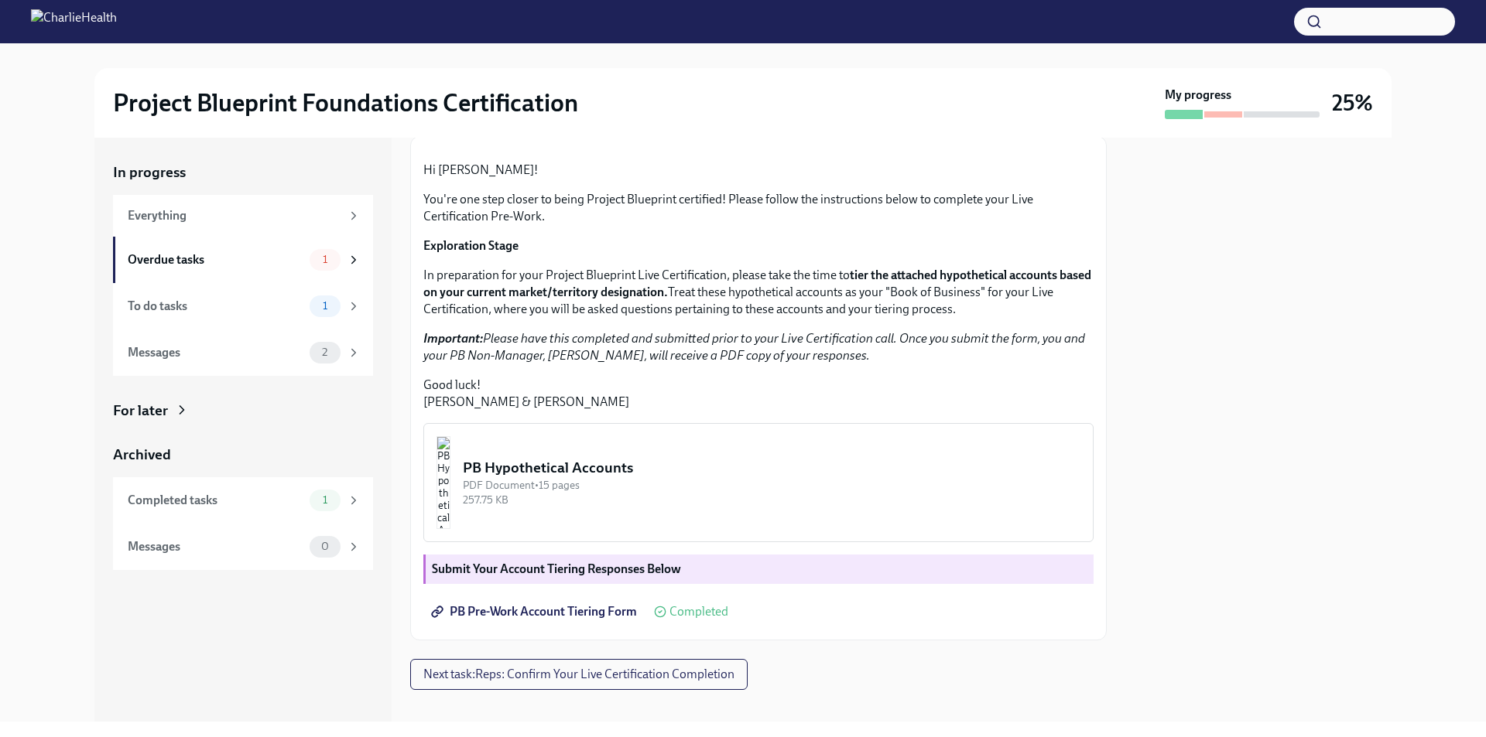
scroll to position [271, 0]
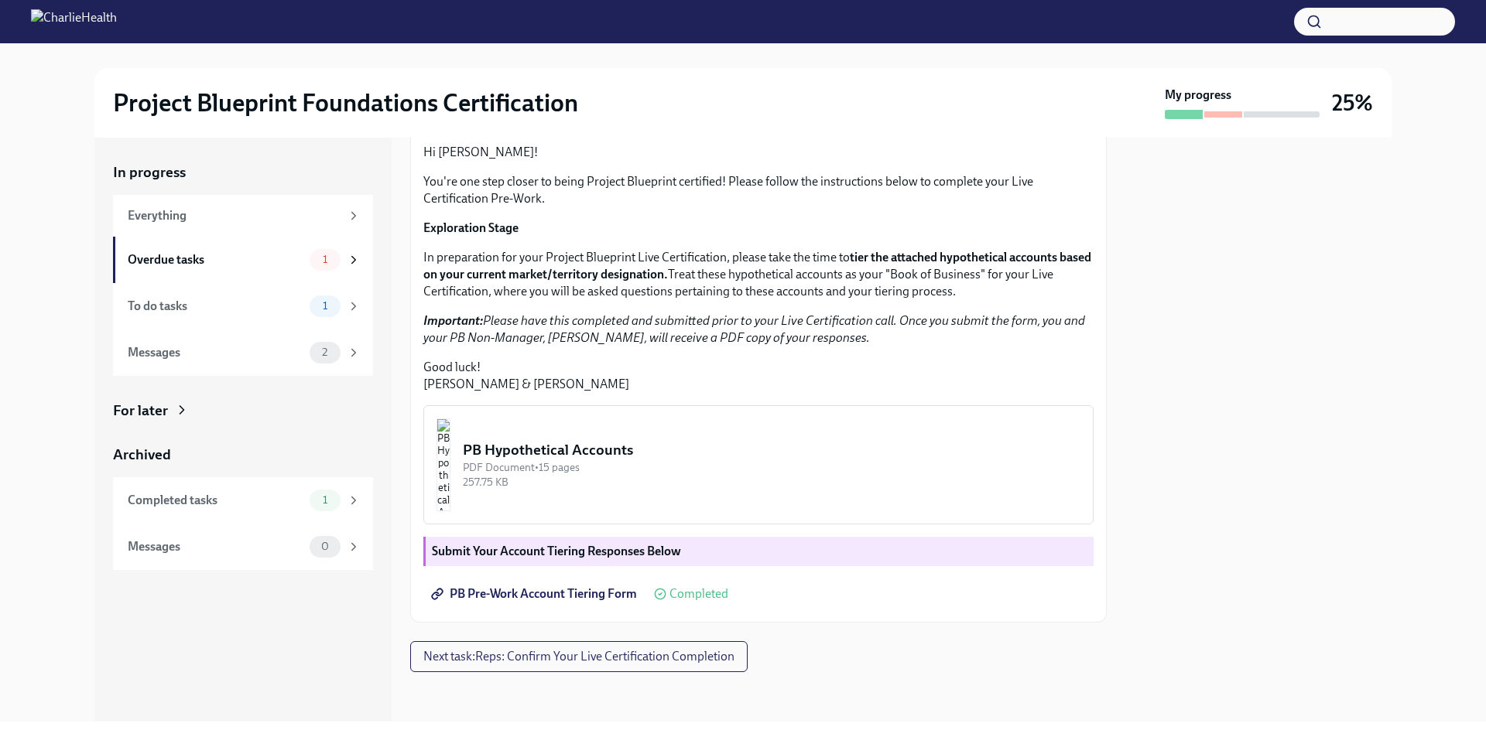
click at [898, 320] on em "Important: Please have this completed and submitted prior to your Live Certific…" at bounding box center [754, 329] width 662 height 32
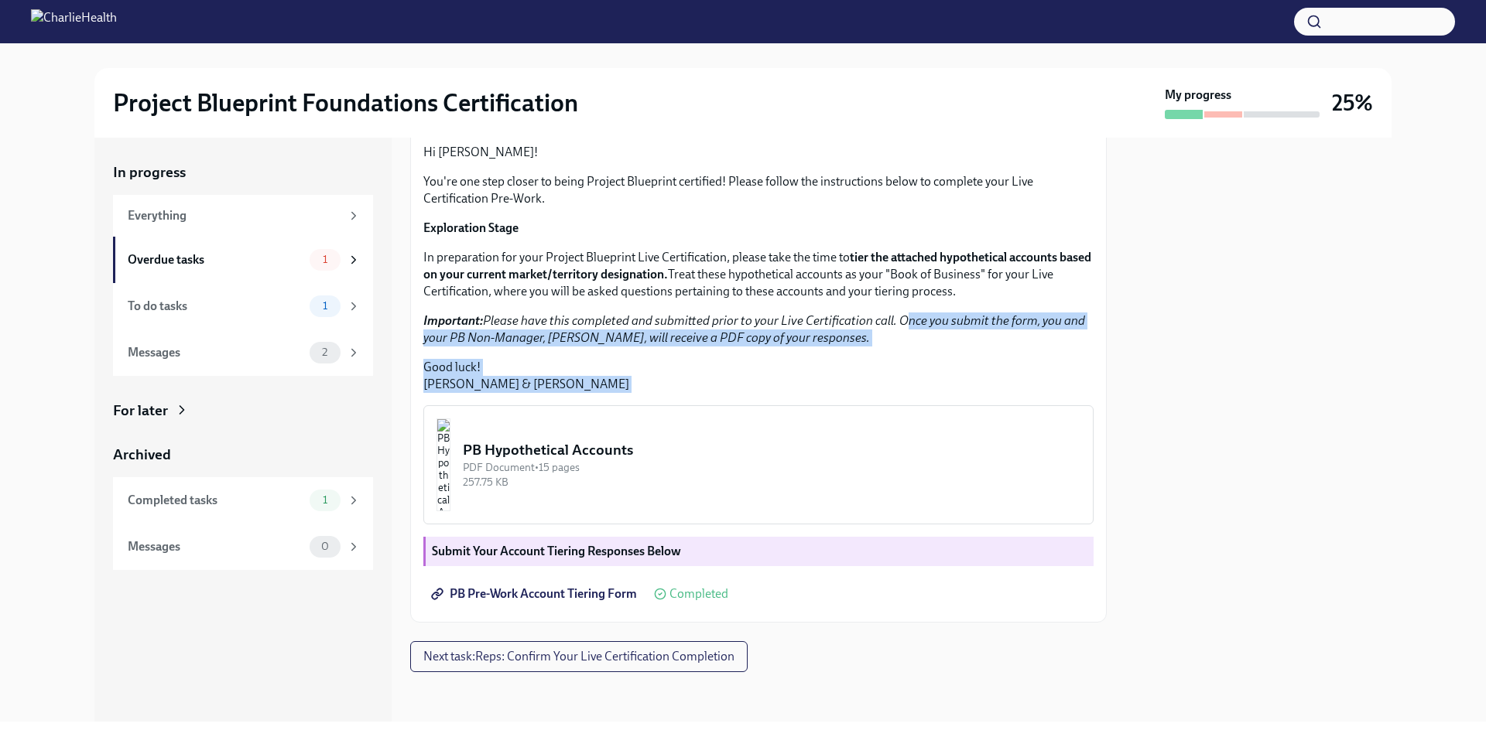
drag, startPoint x: 898, startPoint y: 320, endPoint x: 898, endPoint y: 394, distance: 73.5
click at [898, 394] on div "Hi Jeremy! You're one step closer to being Project Blueprint certified! Please …" at bounding box center [758, 371] width 670 height 478
click at [899, 393] on div "Hi Jeremy! You're one step closer to being Project Blueprint certified! Please …" at bounding box center [758, 371] width 670 height 478
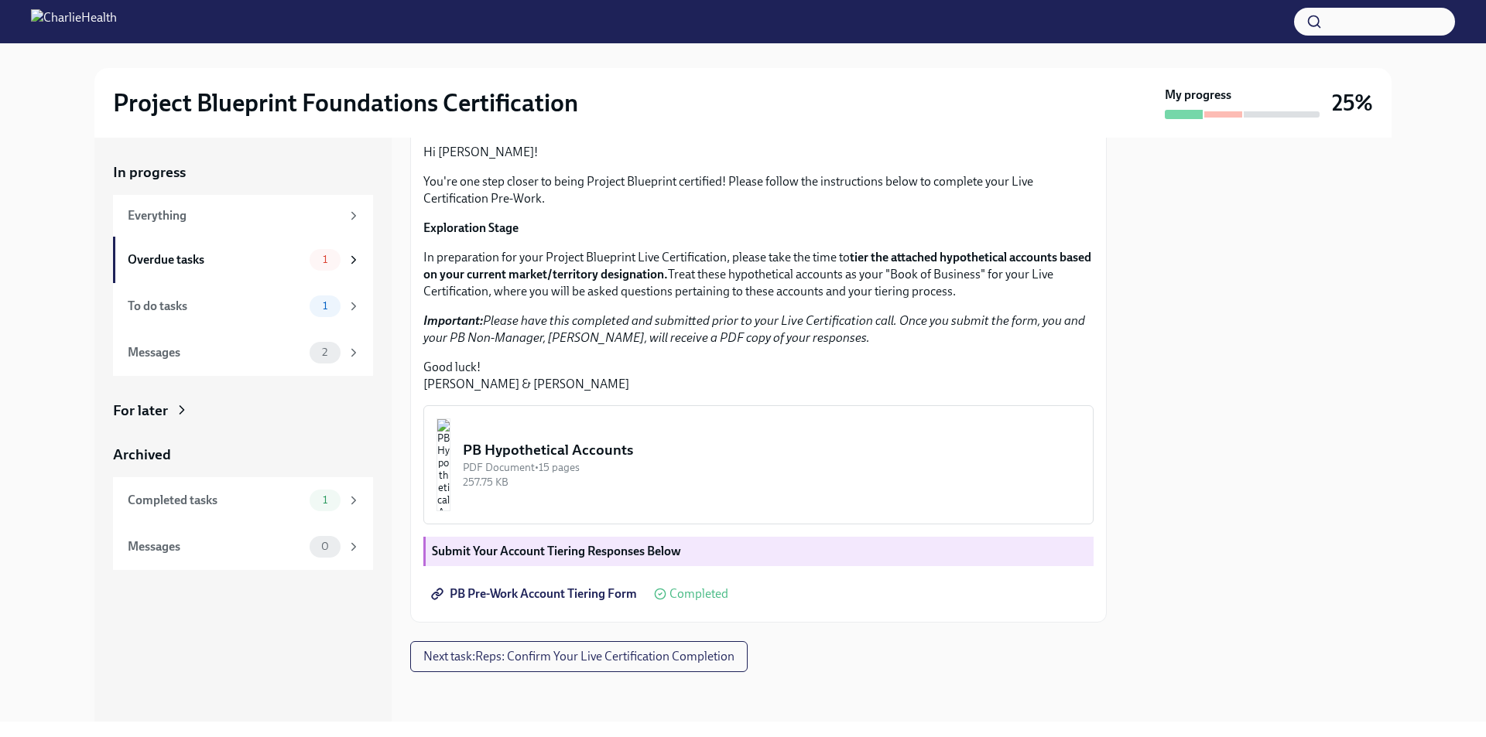
click at [654, 453] on div "PB Hypothetical Accounts" at bounding box center [772, 450] width 618 height 20
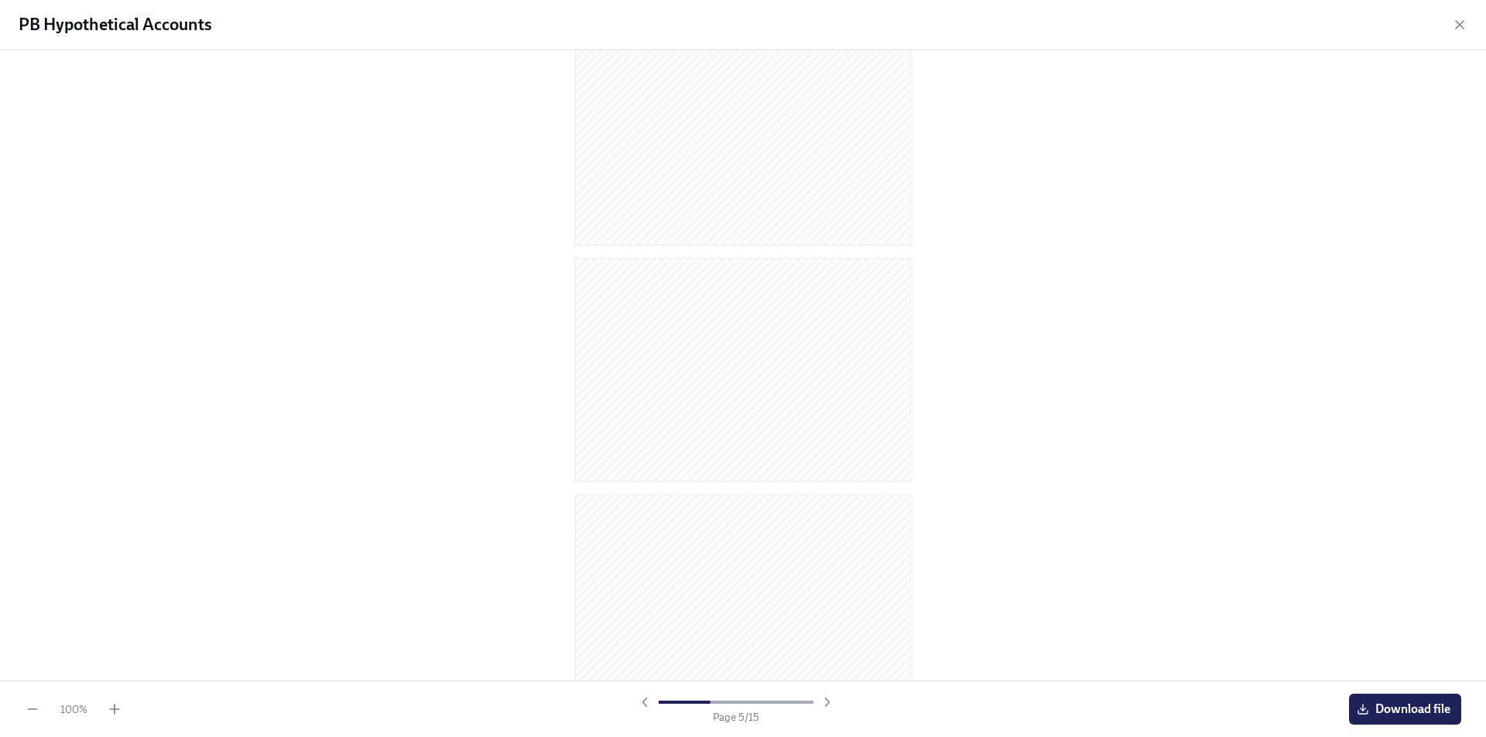
scroll to position [67, 0]
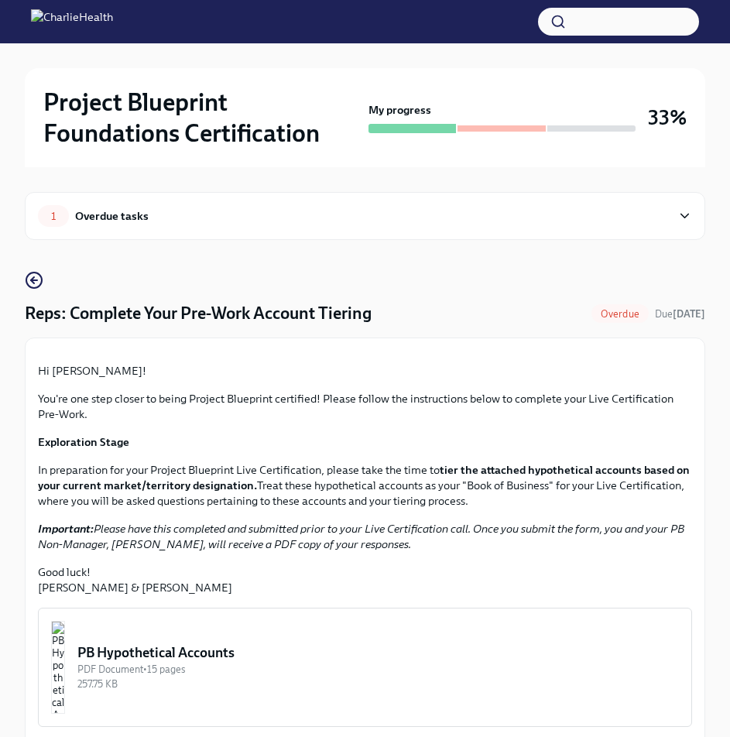
scroll to position [351, 0]
